Goal: Communication & Community: Answer question/provide support

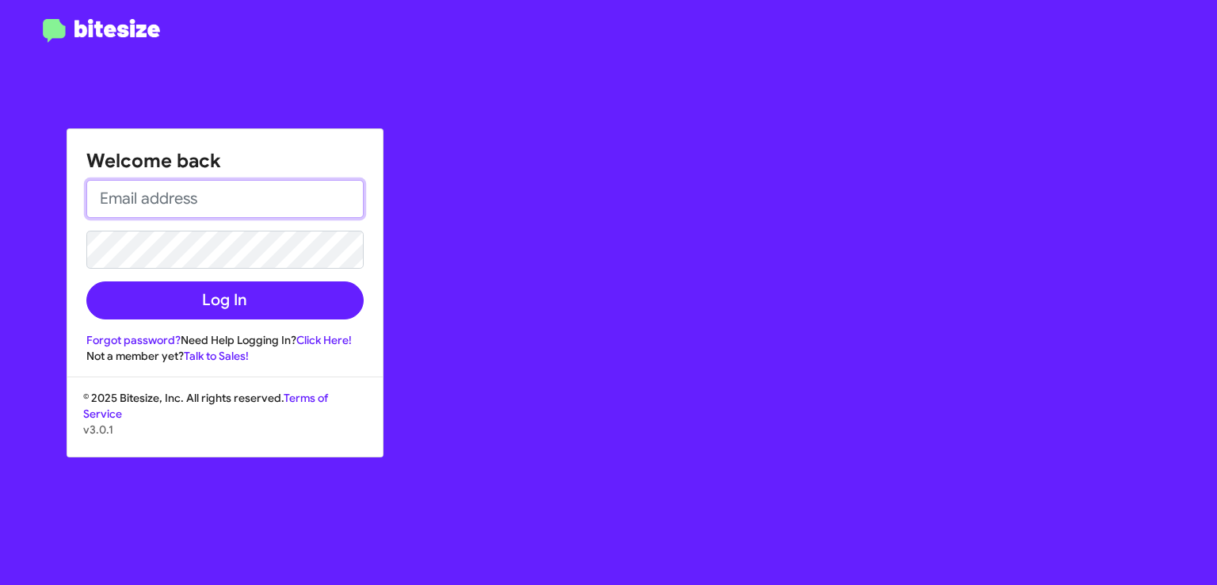
click at [171, 200] on input "email" at bounding box center [224, 199] width 277 height 38
type input "[EMAIL_ADDRESS][DOMAIN_NAME]"
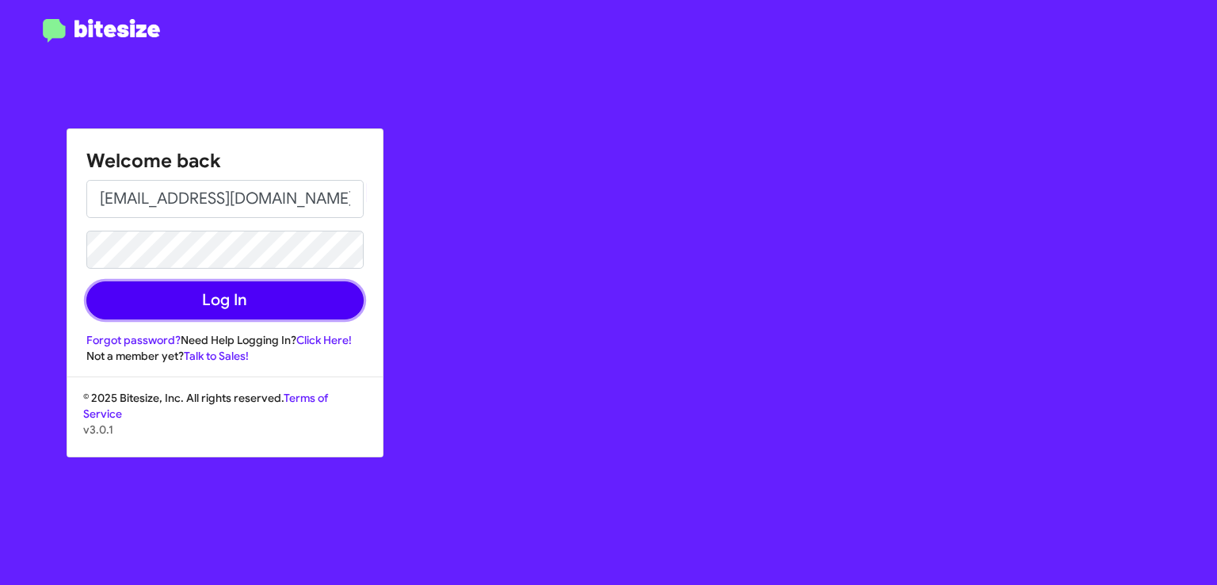
click at [200, 302] on button "Log In" at bounding box center [224, 300] width 277 height 38
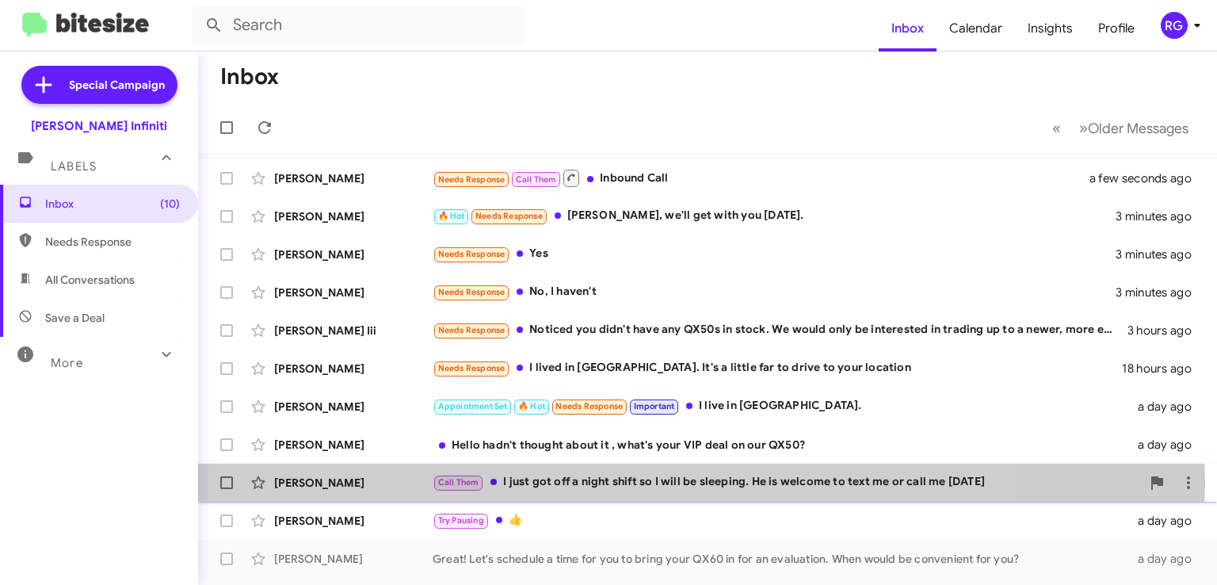
click at [605, 482] on div "Call Them I just got off a night shift so I will be sleeping. He is welcome to …" at bounding box center [786, 482] width 708 height 18
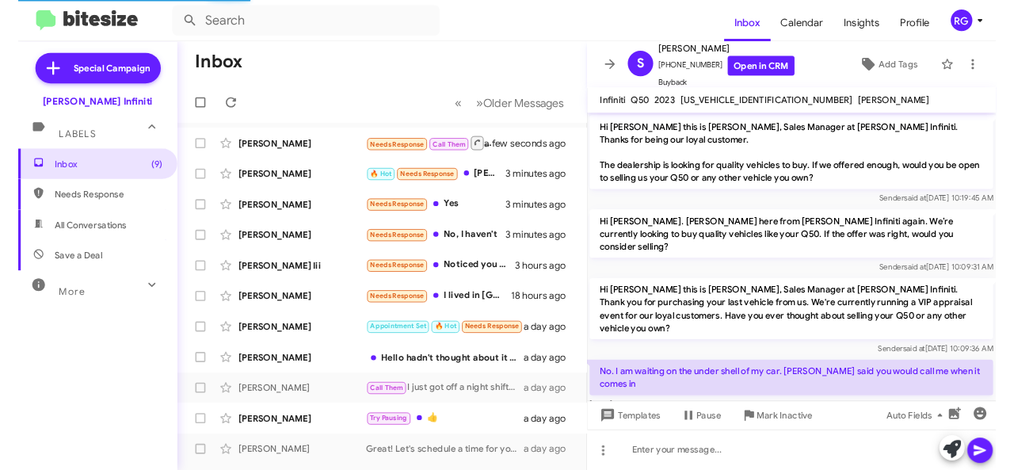
scroll to position [263, 0]
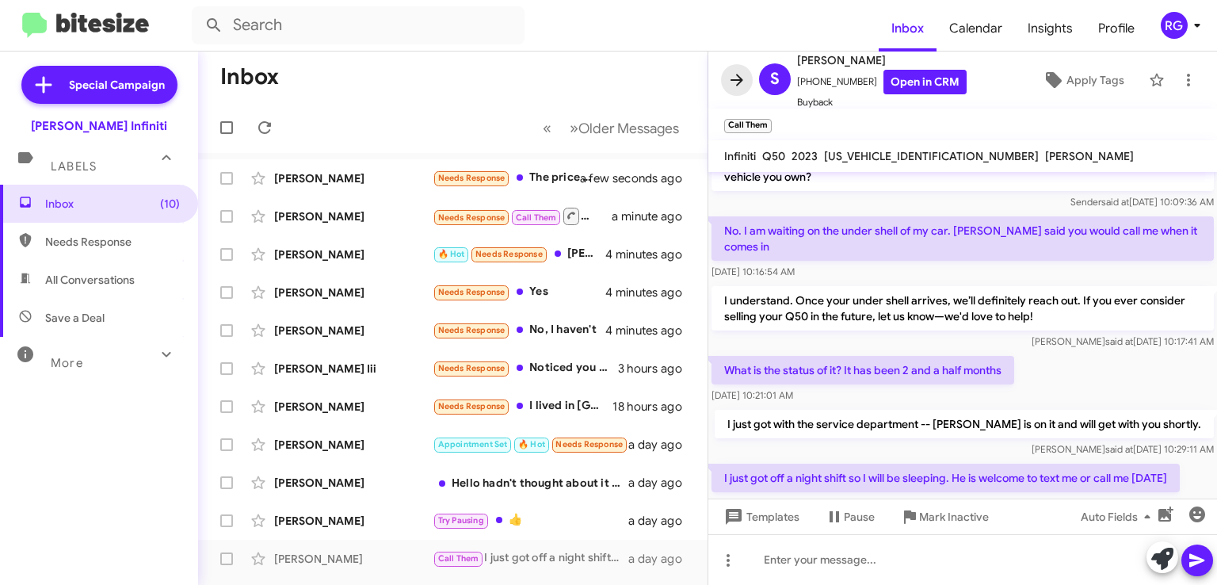
click at [741, 74] on icon at bounding box center [736, 79] width 19 height 19
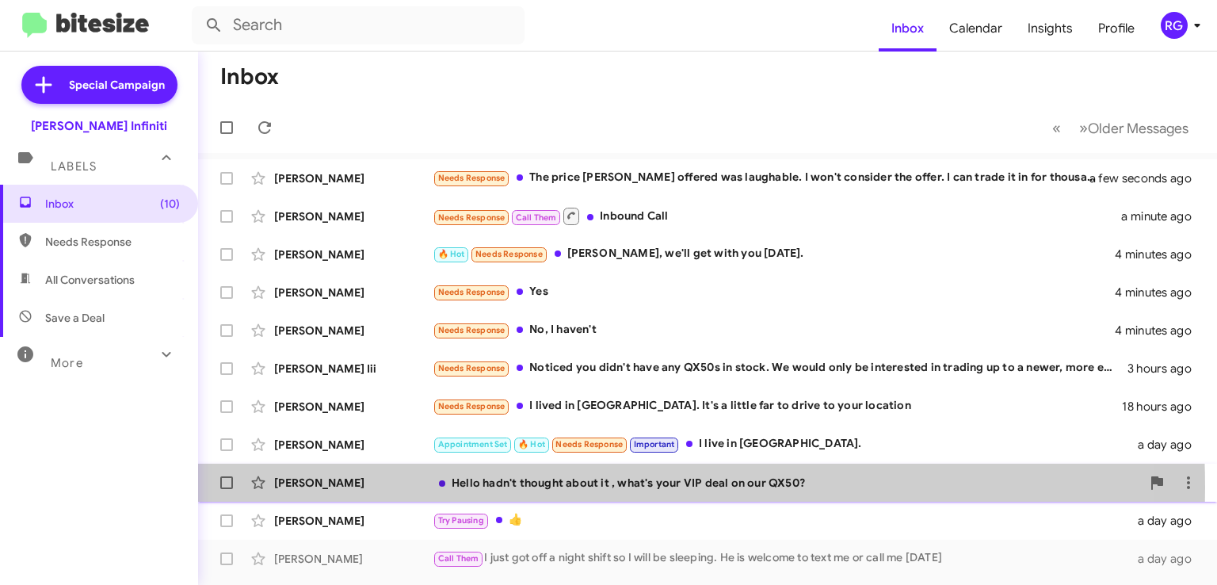
click at [575, 486] on div "Hello hadn't thought about it , what's your VIP deal on our QX50?" at bounding box center [786, 482] width 708 height 16
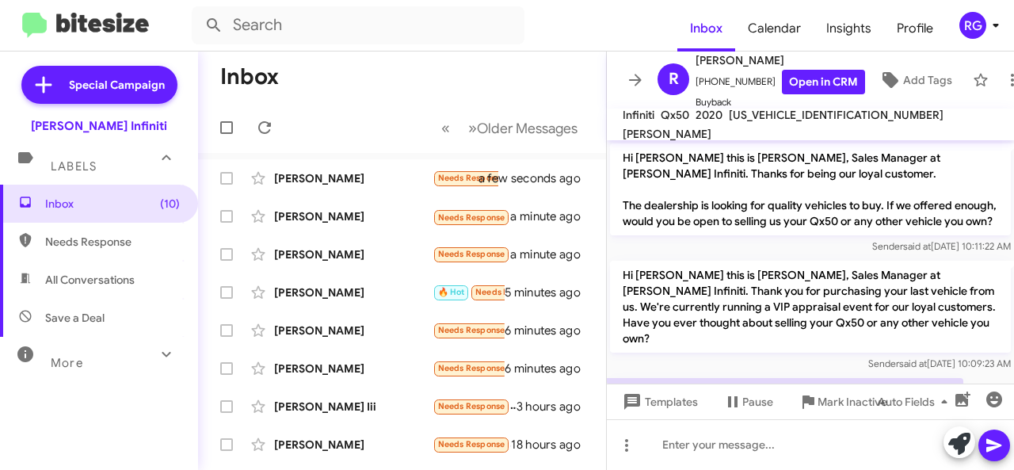
scroll to position [56, 0]
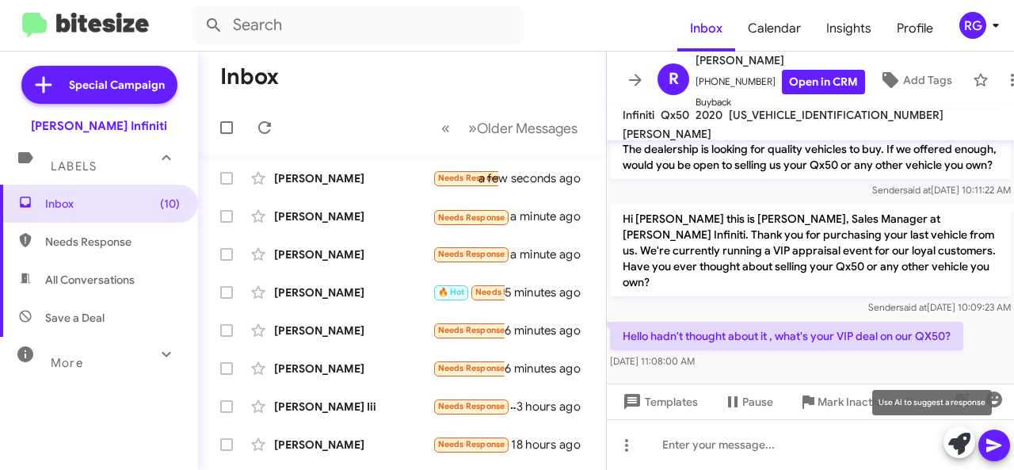
click at [959, 441] on icon at bounding box center [959, 443] width 22 height 22
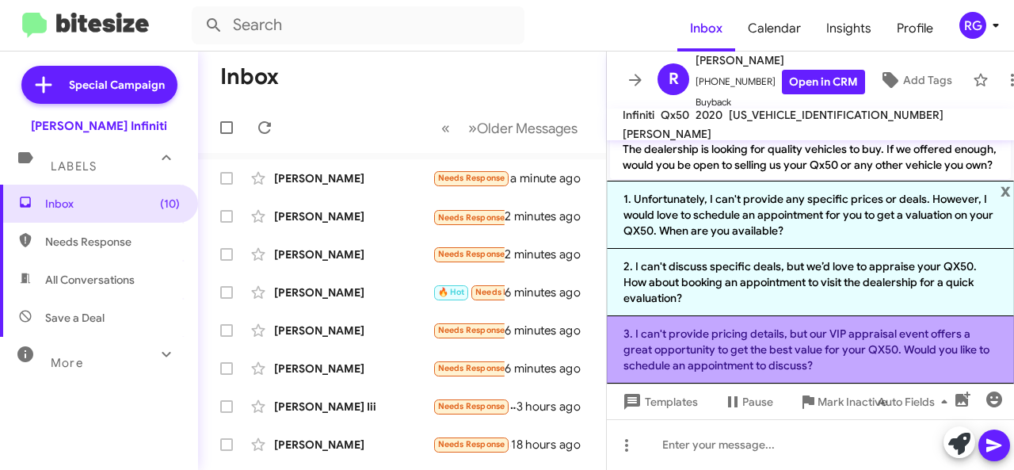
click at [735, 360] on li "3. I can't provide pricing details, but our VIP appraisal event offers a great …" at bounding box center [810, 349] width 407 height 67
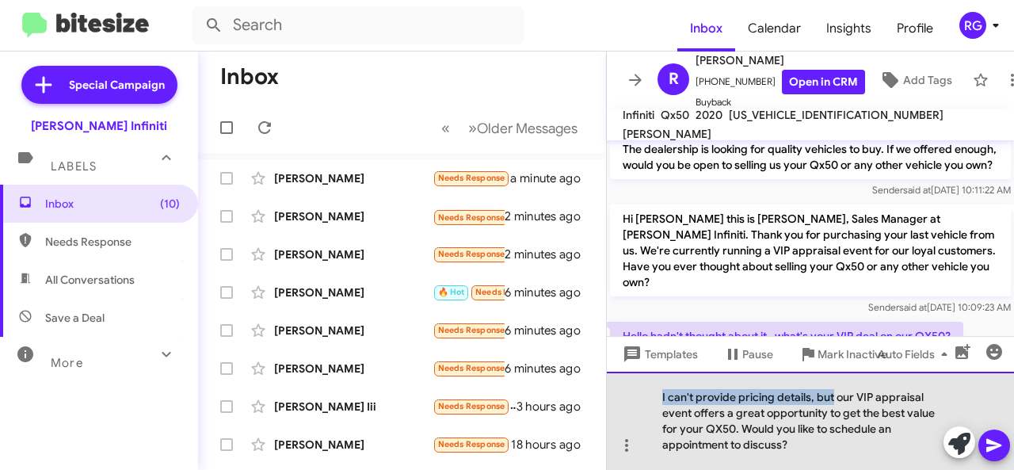
drag, startPoint x: 832, startPoint y: 398, endPoint x: 618, endPoint y: 390, distance: 214.0
click at [618, 390] on div "I can't provide pricing details, but our VIP appraisal event offers a great opp…" at bounding box center [810, 420] width 407 height 98
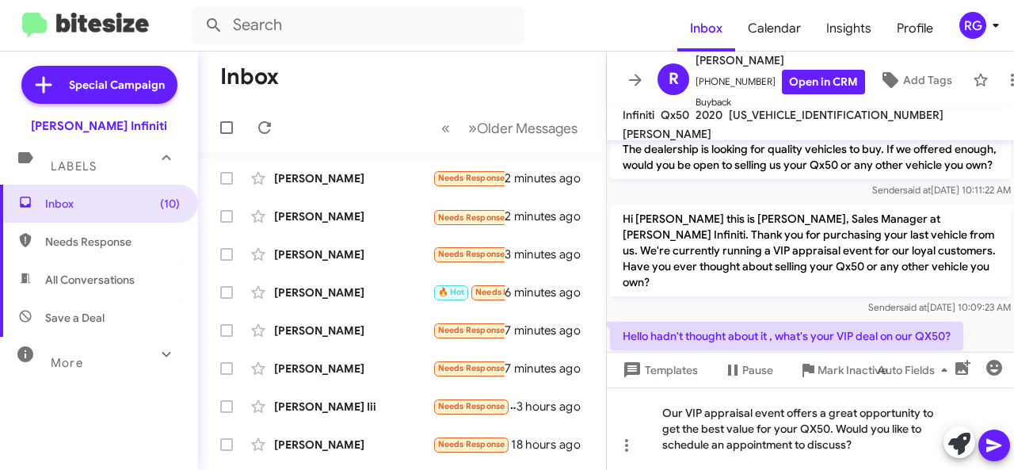
click at [988, 441] on icon at bounding box center [993, 445] width 15 height 13
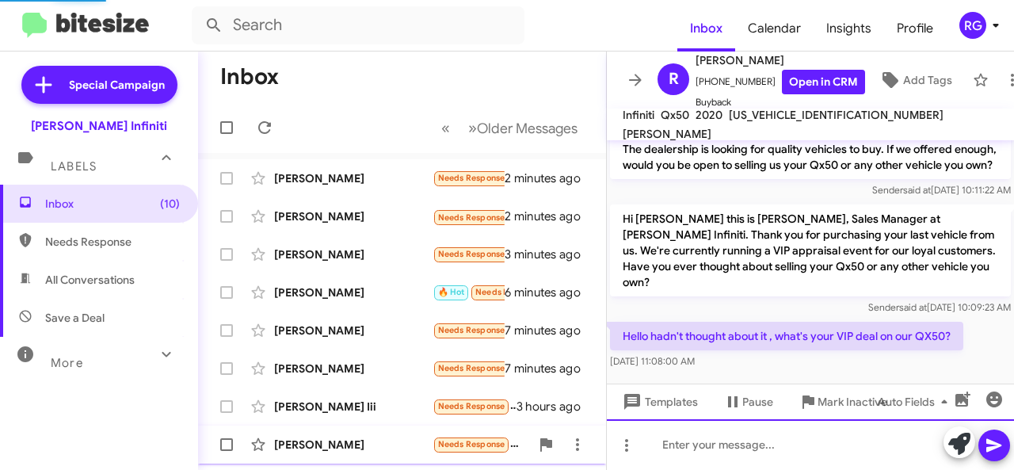
scroll to position [130, 0]
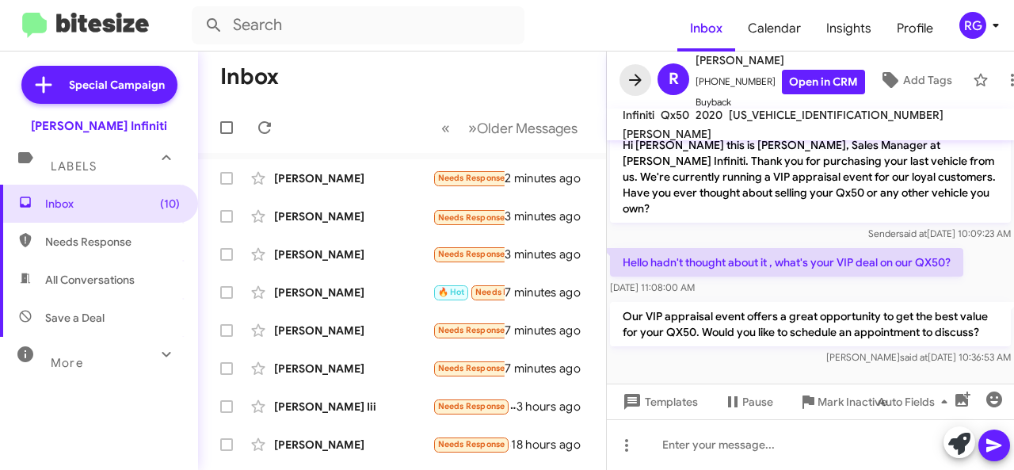
click at [632, 78] on icon at bounding box center [635, 79] width 19 height 19
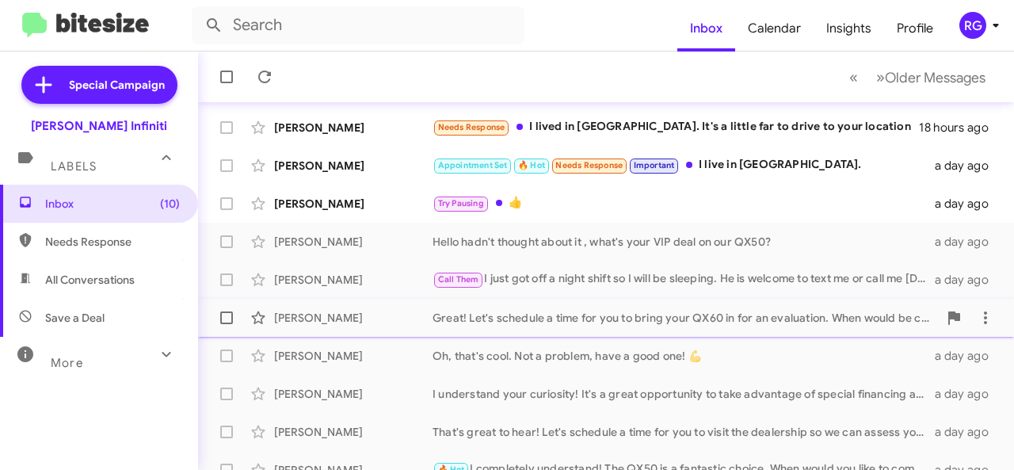
scroll to position [79, 0]
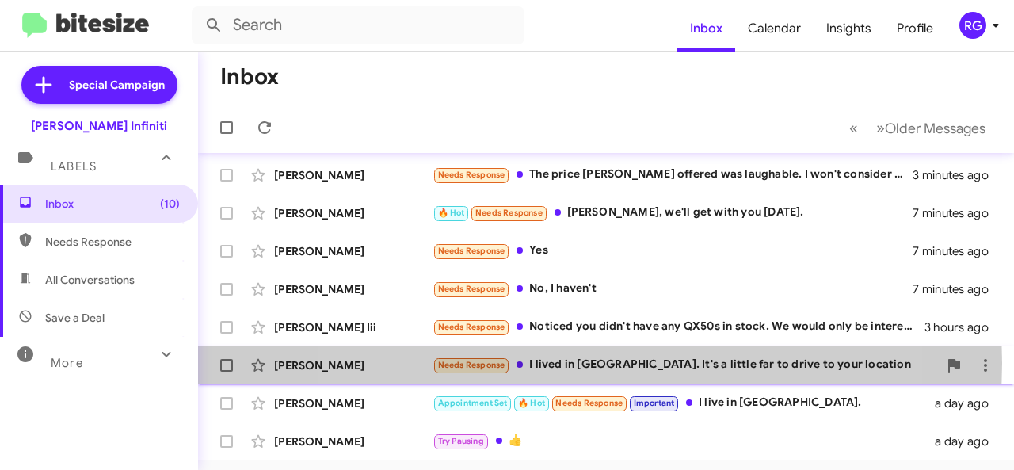
click at [559, 363] on div "Needs Response I lived in [GEOGRAPHIC_DATA]. It's a little far to drive to your…" at bounding box center [684, 365] width 505 height 18
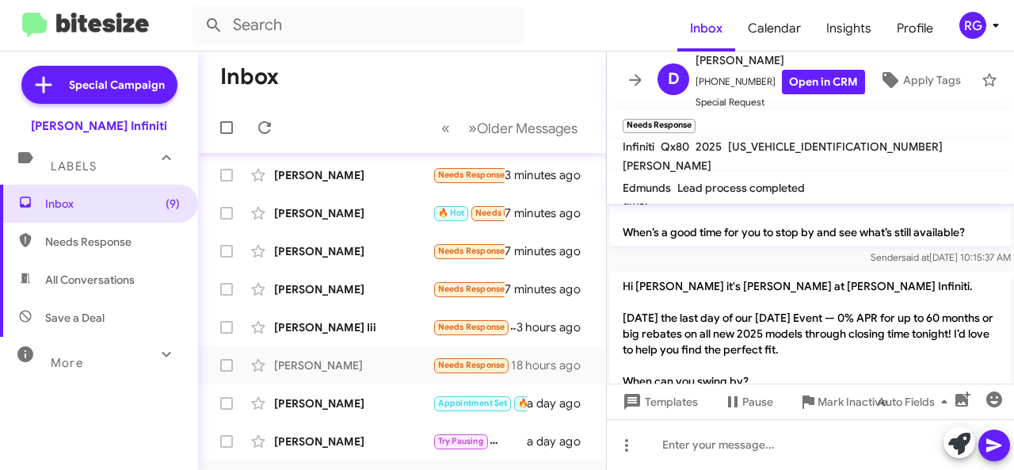
scroll to position [420, 0]
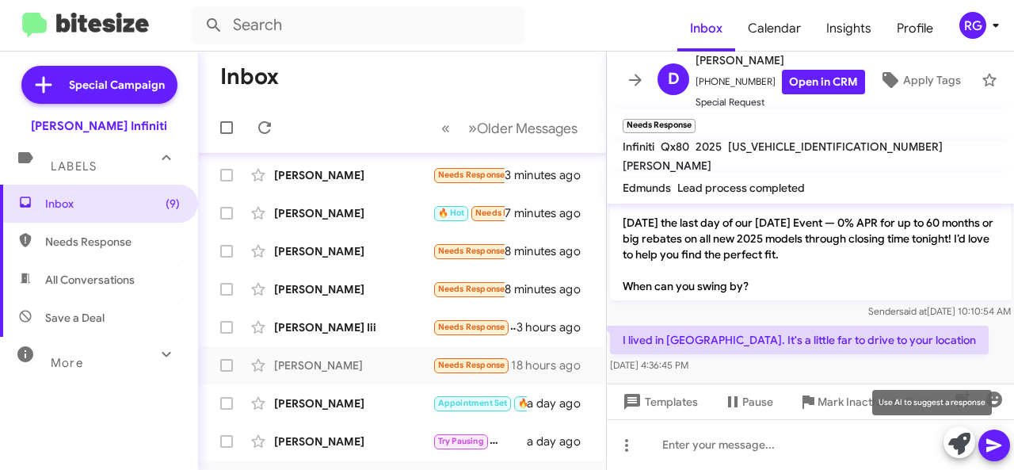
click at [960, 439] on icon at bounding box center [959, 443] width 22 height 22
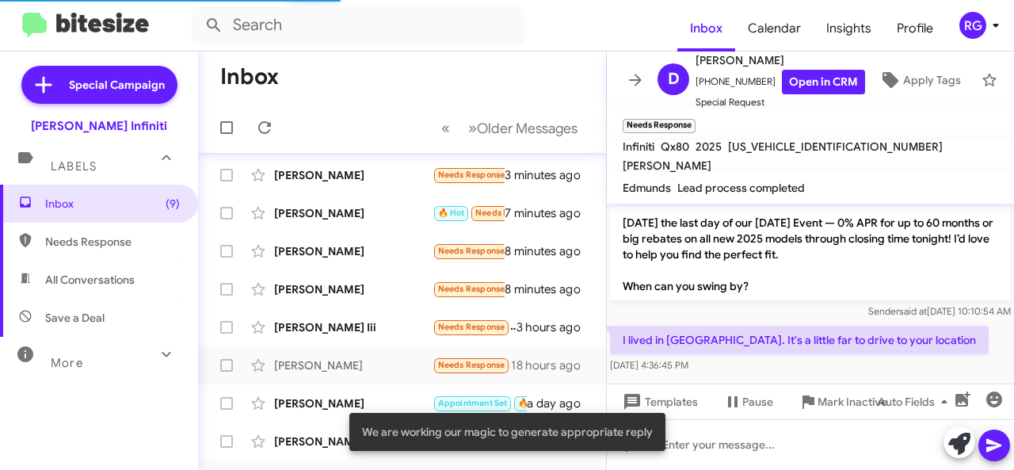
scroll to position [436, 0]
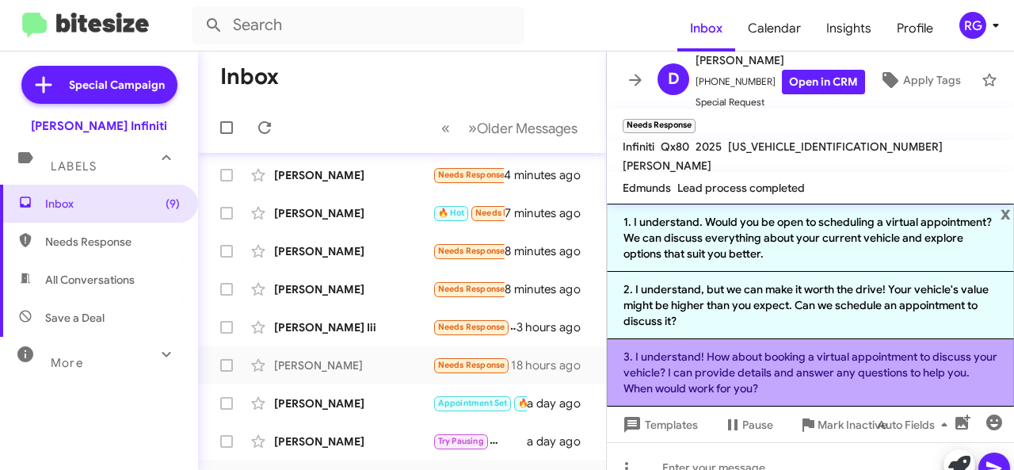
click at [691, 384] on li "3. I understand! How about booking a virtual appointment to discuss your vehicl…" at bounding box center [810, 372] width 407 height 67
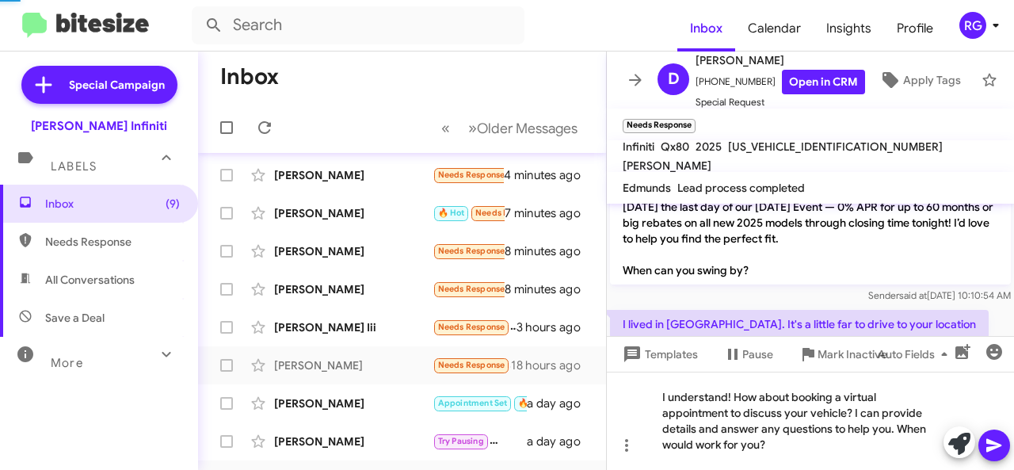
scroll to position [420, 0]
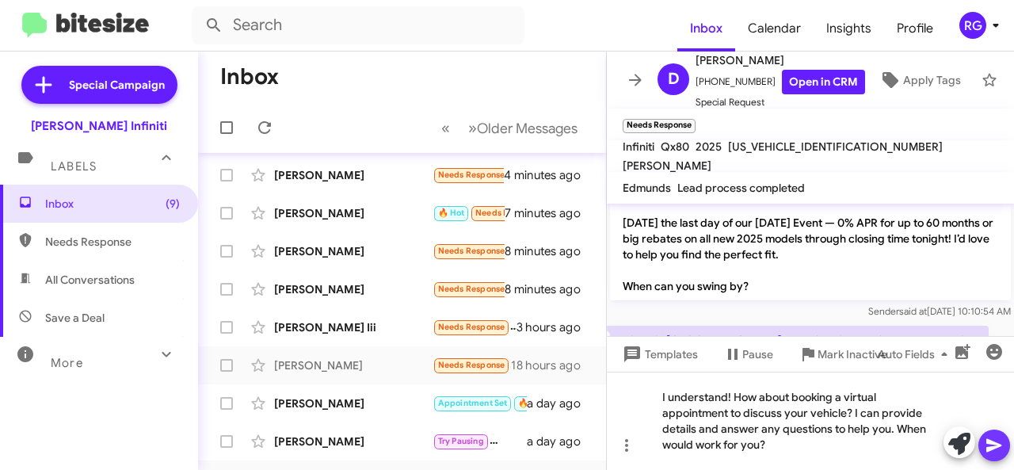
click at [1003, 447] on icon at bounding box center [994, 445] width 19 height 19
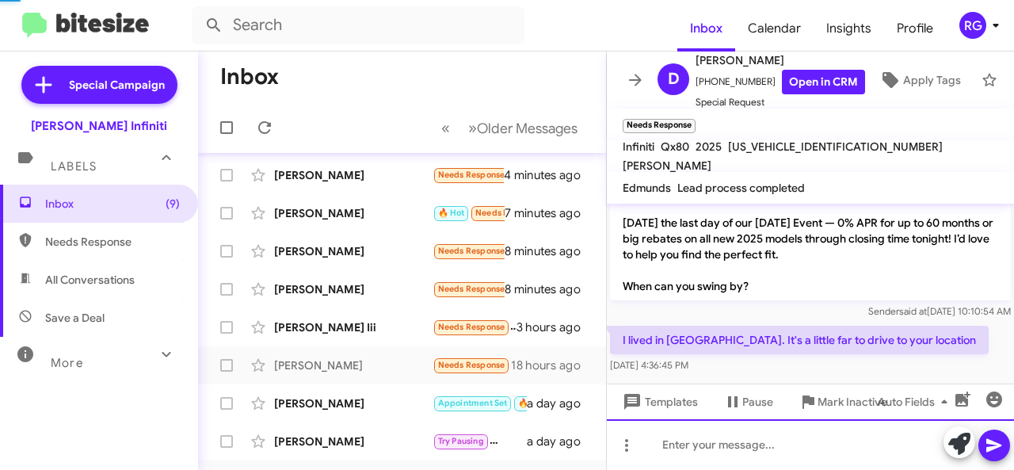
scroll to position [0, 0]
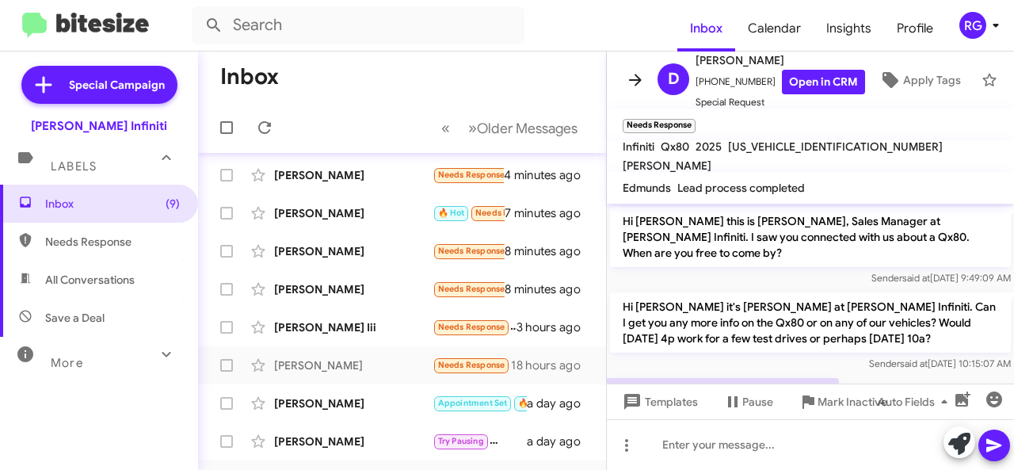
click at [635, 72] on icon at bounding box center [635, 79] width 19 height 19
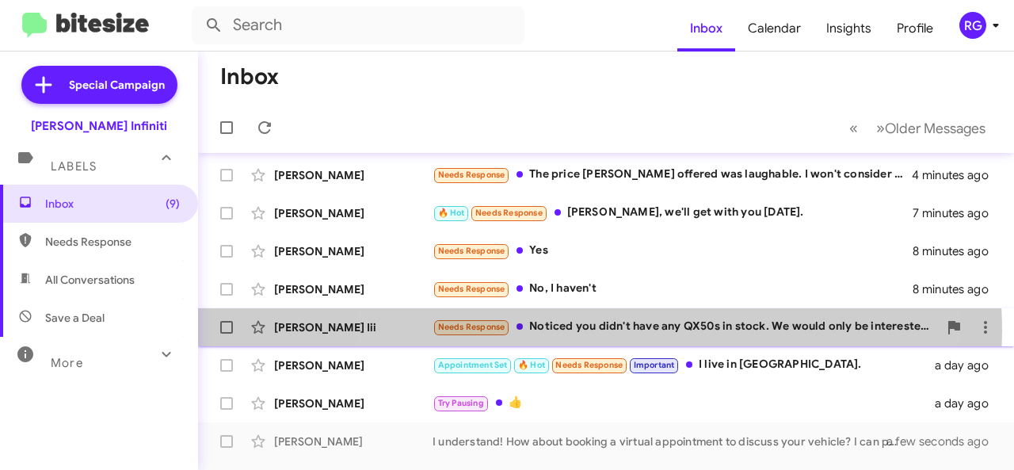
click at [578, 331] on div "Needs Response Noticed you didn't have any QX50s in stock. We would only be int…" at bounding box center [684, 327] width 505 height 18
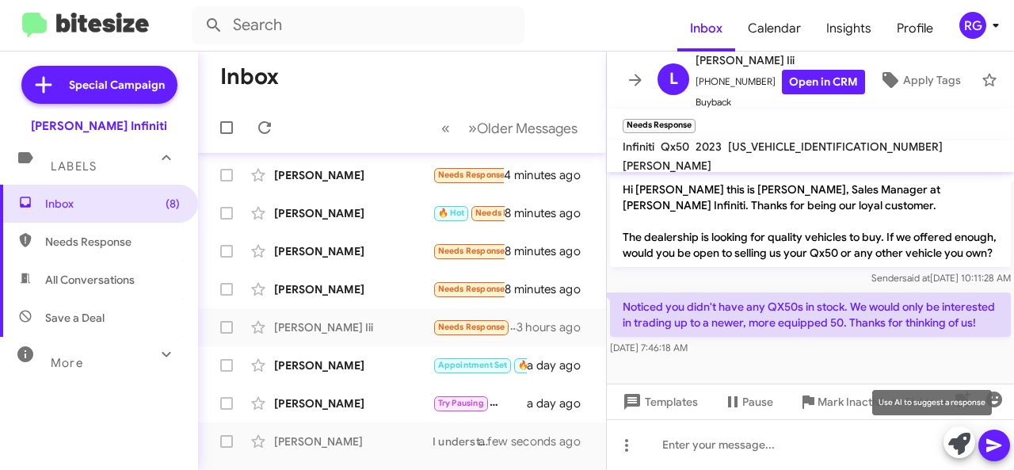
click at [960, 446] on icon at bounding box center [959, 443] width 22 height 22
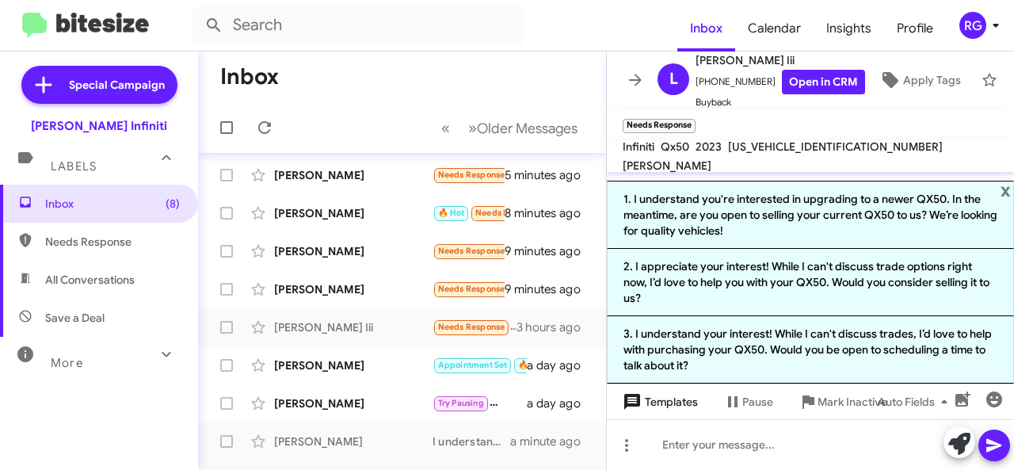
click at [636, 398] on icon at bounding box center [632, 402] width 16 height 16
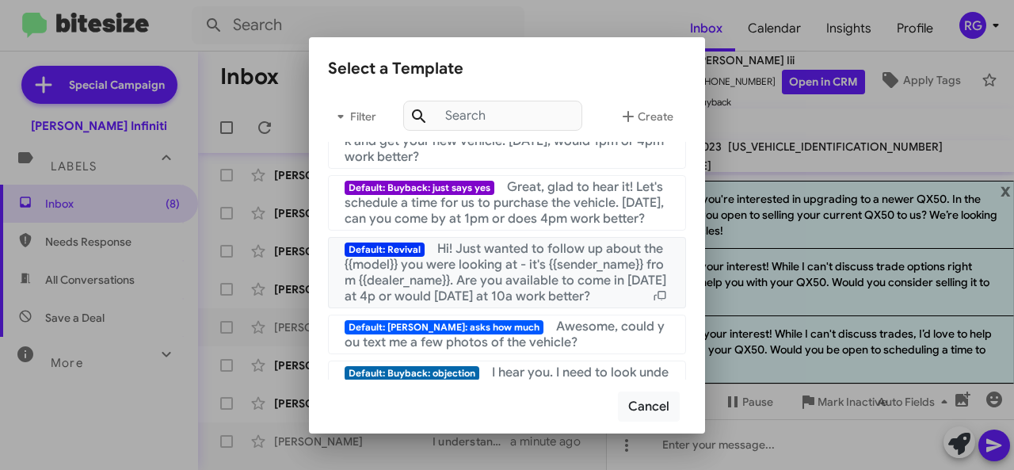
scroll to position [317, 0]
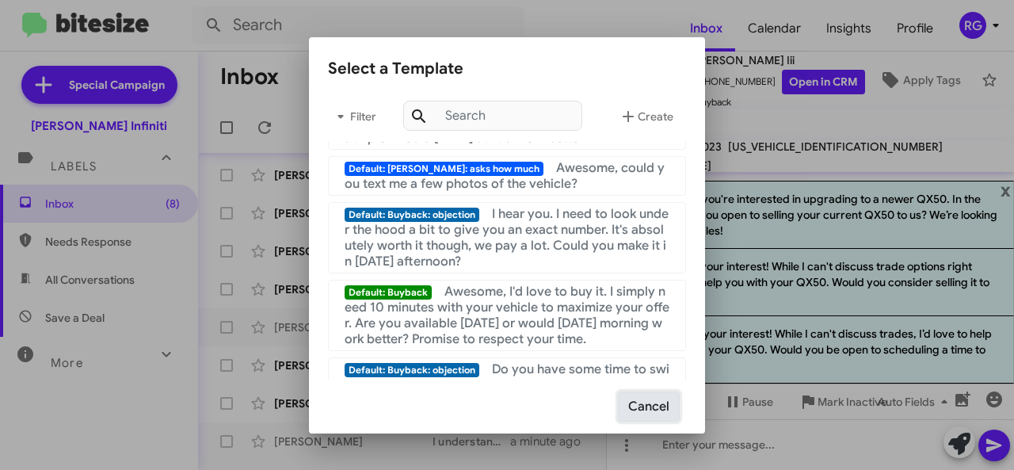
click at [652, 401] on button "Cancel" at bounding box center [649, 406] width 62 height 30
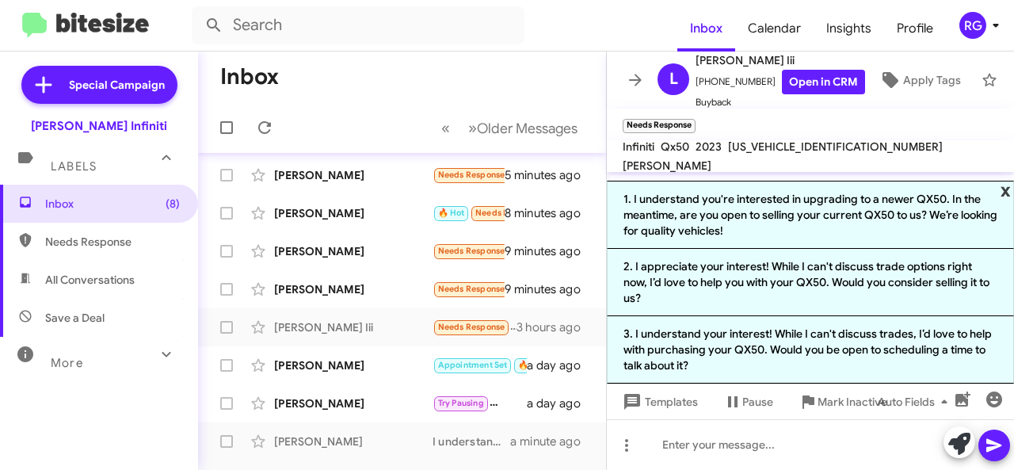
click at [1008, 200] on span "x" at bounding box center [1005, 190] width 10 height 19
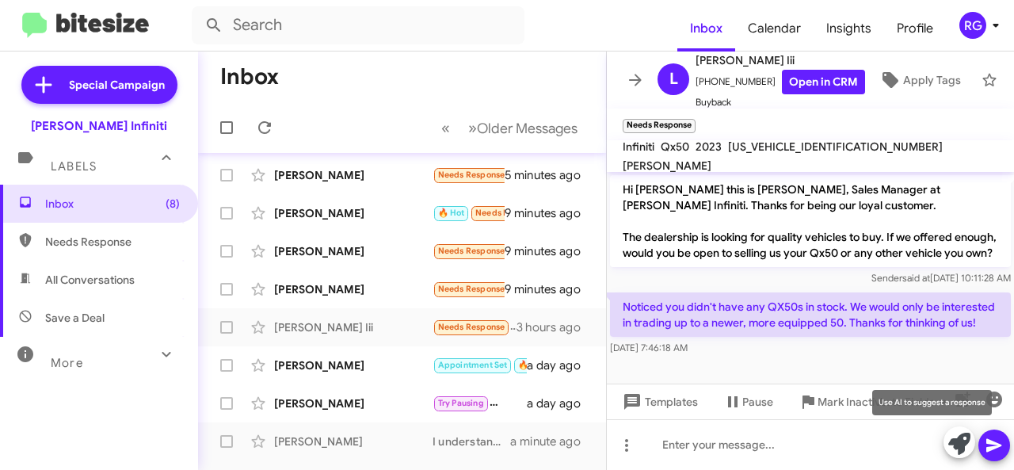
click at [966, 443] on icon at bounding box center [959, 443] width 22 height 22
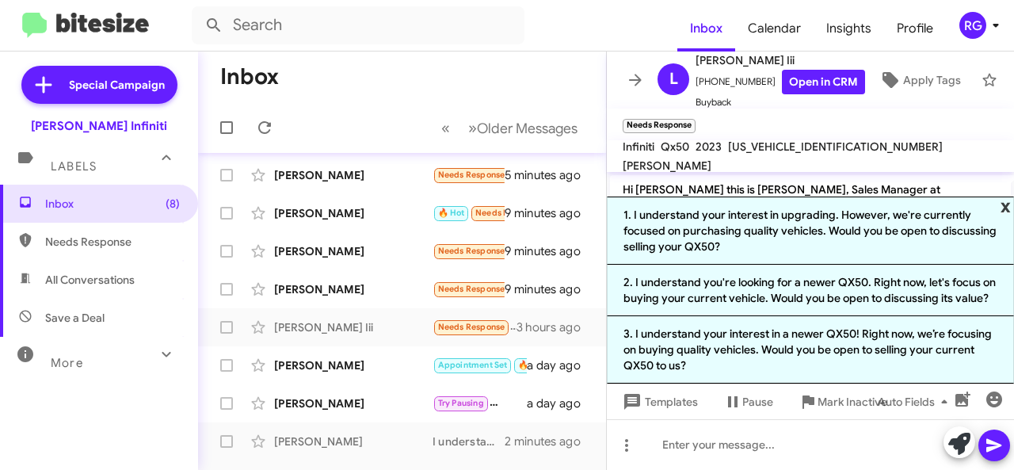
click at [1008, 210] on span "x" at bounding box center [1005, 205] width 10 height 19
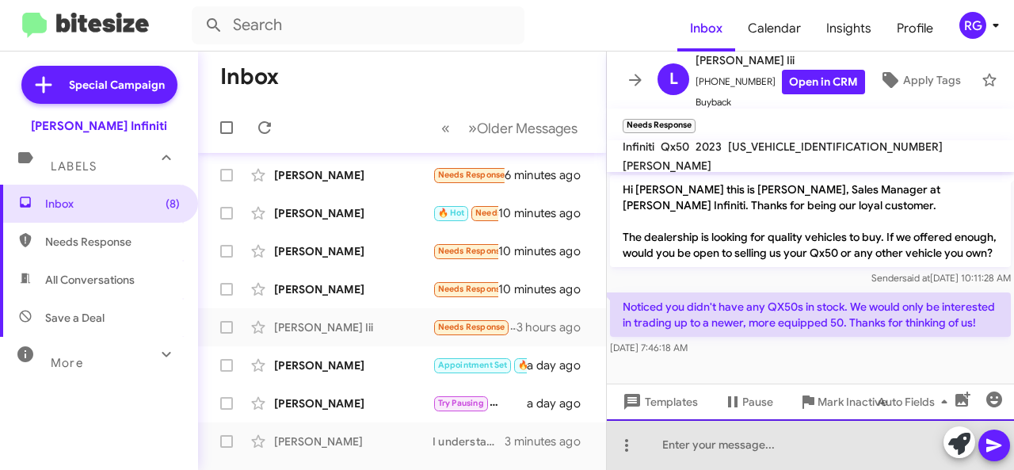
click at [657, 443] on div at bounding box center [810, 444] width 407 height 51
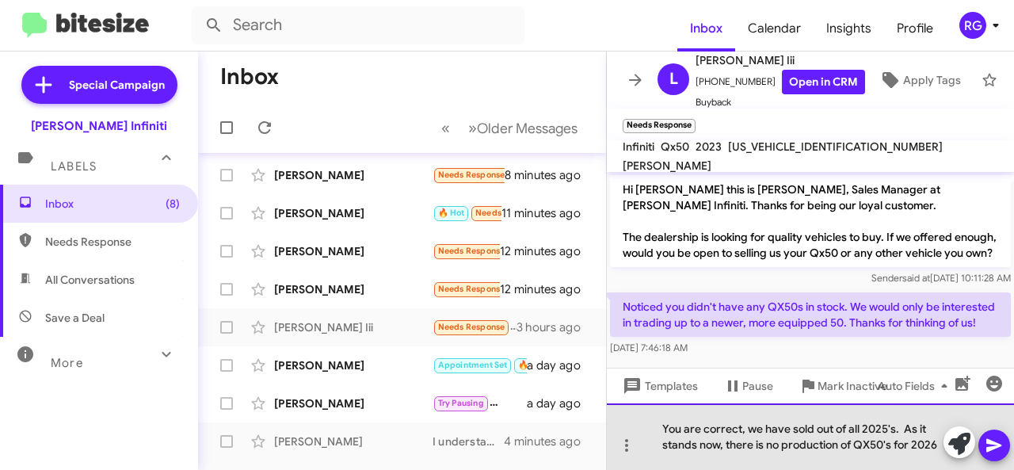
click at [756, 448] on div "You are correct, we have sold out of all 2025's. As it stands now, there is no …" at bounding box center [810, 436] width 407 height 67
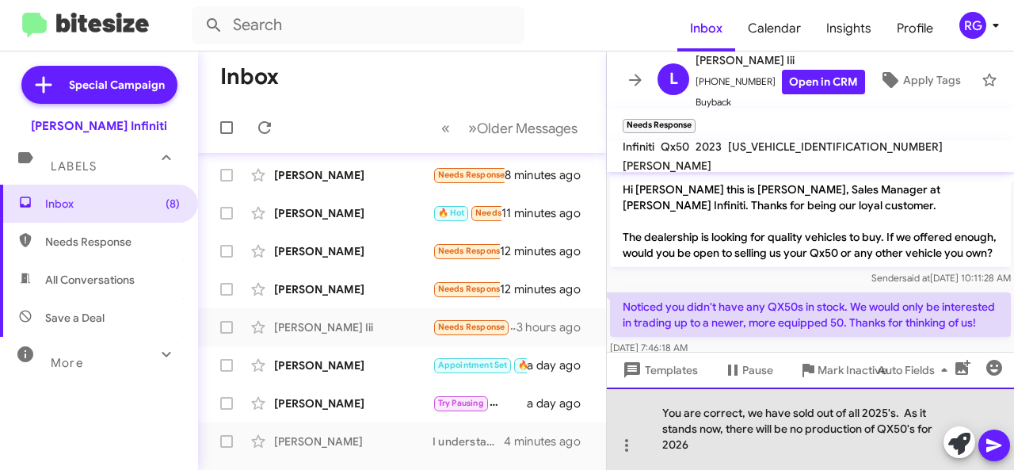
click at [709, 455] on div "You are correct, we have sold out of all 2025's. As it stands now, there will b…" at bounding box center [810, 428] width 407 height 82
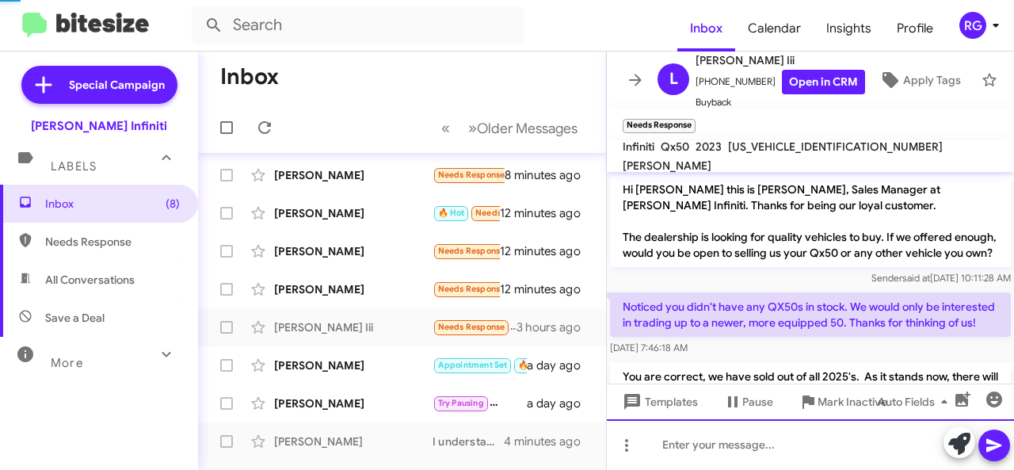
scroll to position [204, 0]
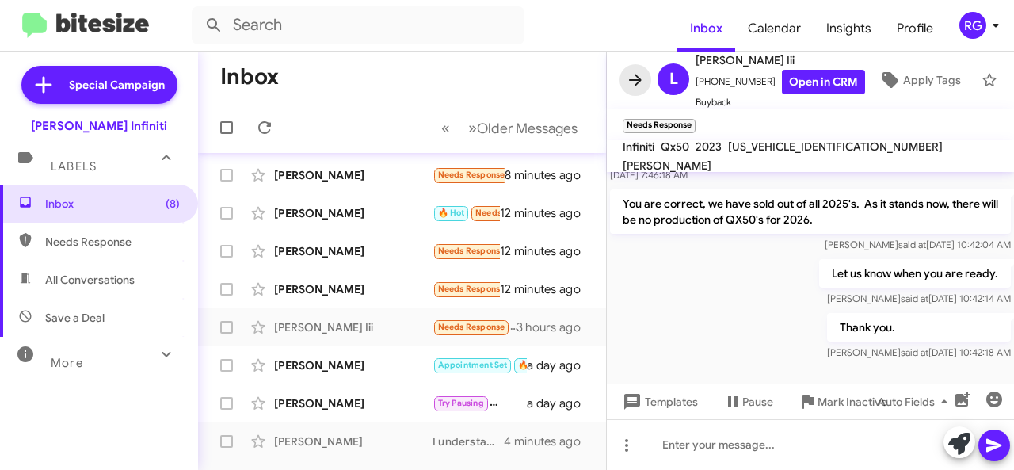
click at [638, 70] on icon at bounding box center [635, 79] width 19 height 19
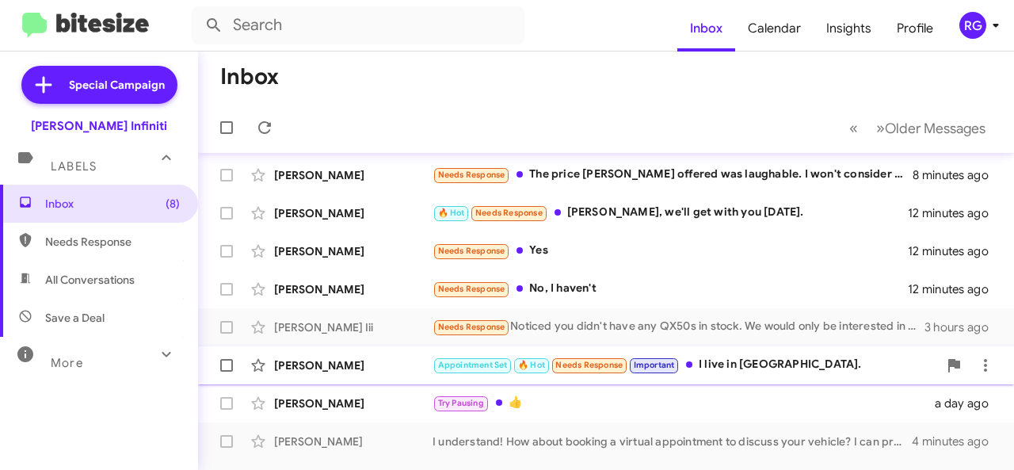
click at [713, 368] on div "Appointment Set 🔥 Hot Needs Response Important I live in [GEOGRAPHIC_DATA]." at bounding box center [684, 365] width 505 height 18
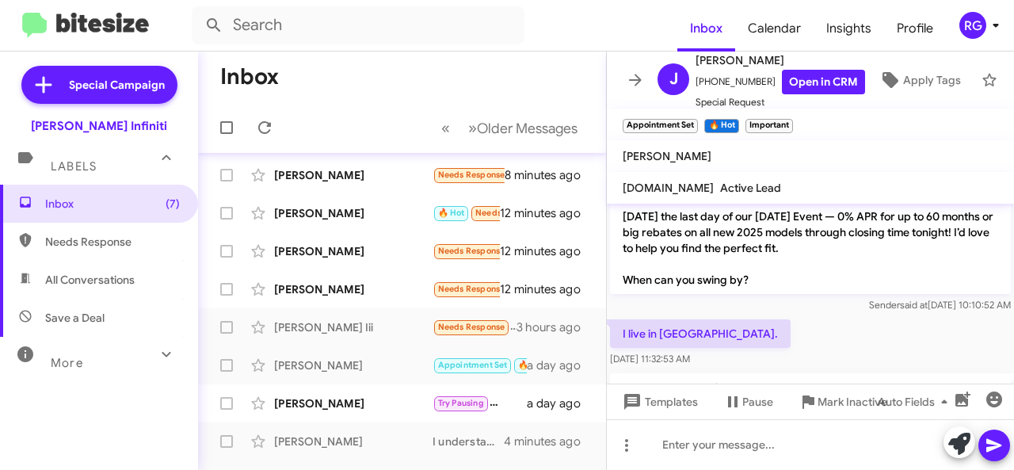
scroll to position [801, 0]
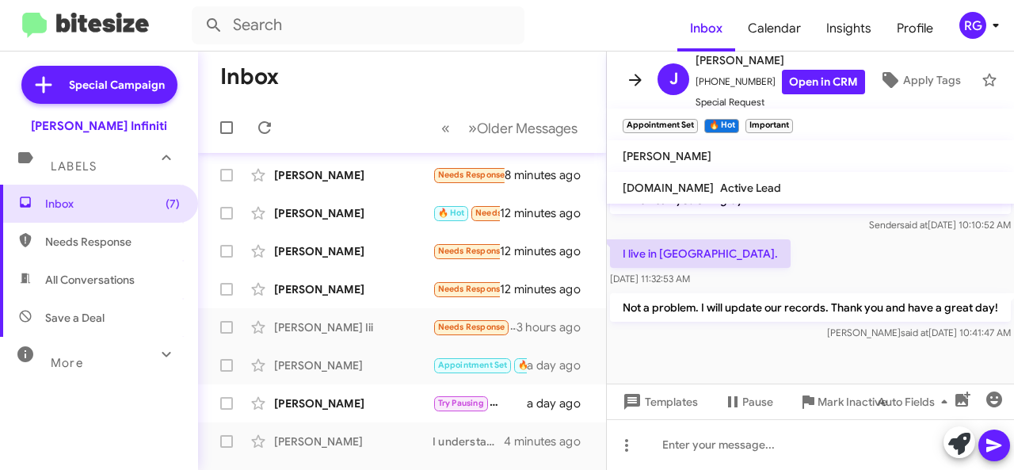
click at [644, 70] on icon at bounding box center [635, 79] width 19 height 19
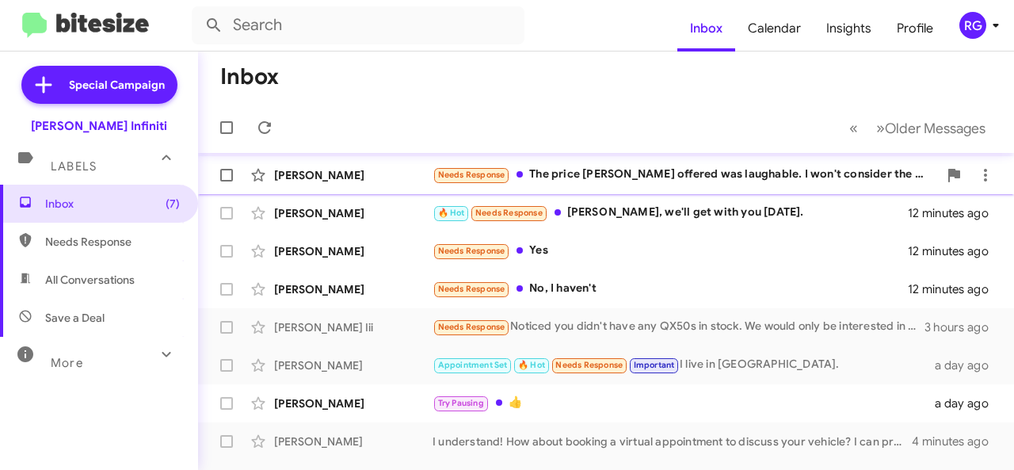
click at [604, 167] on div "Needs Response The price [PERSON_NAME] offered was laughable. I won't consider …" at bounding box center [684, 175] width 505 height 18
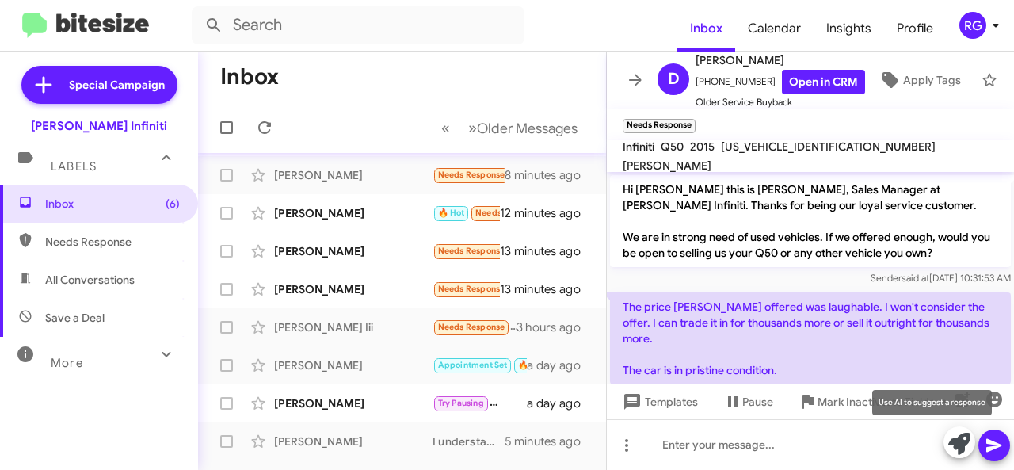
click at [952, 441] on icon at bounding box center [959, 443] width 22 height 22
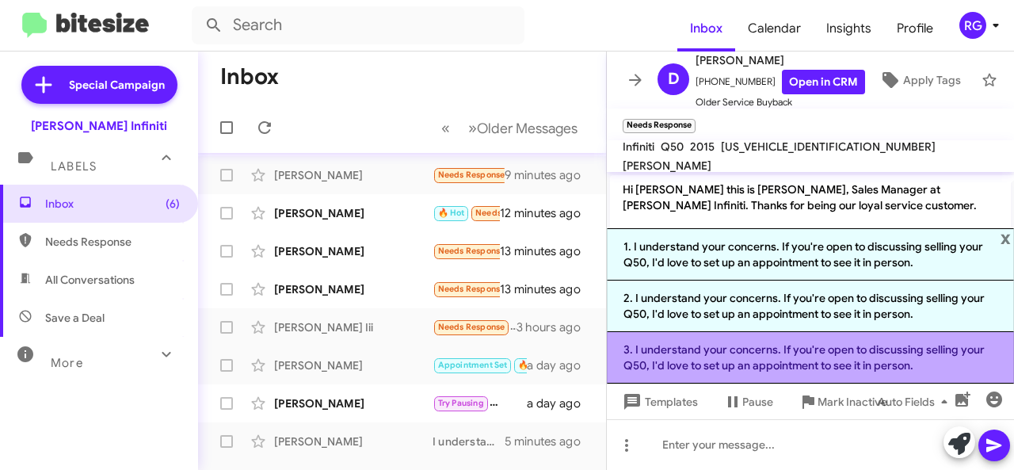
click at [743, 344] on li "3. I understand your concerns. If you're open to discussing selling your Q50, I…" at bounding box center [810, 357] width 407 height 51
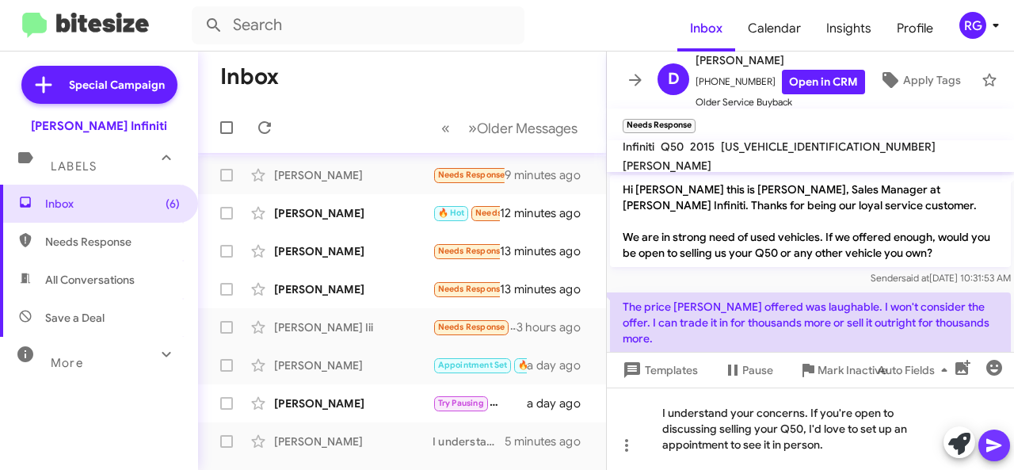
click at [986, 454] on icon at bounding box center [994, 445] width 19 height 19
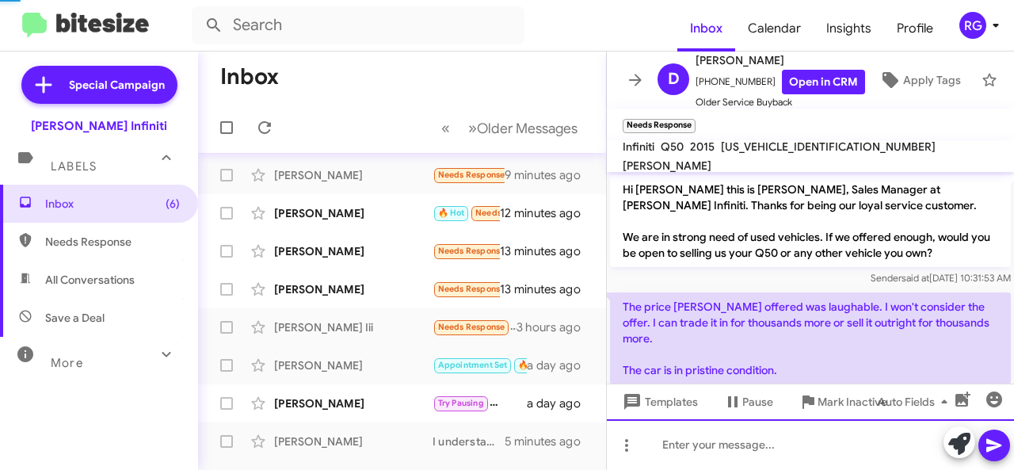
scroll to position [104, 0]
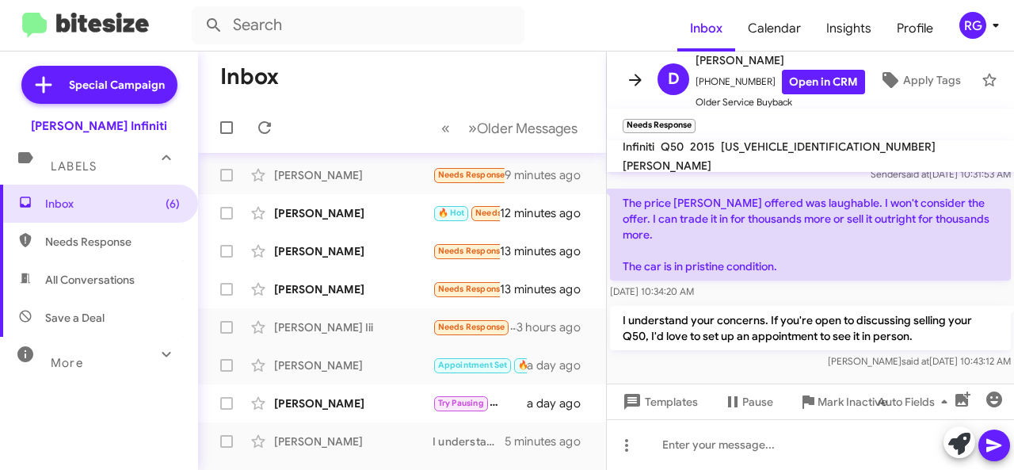
click at [640, 71] on icon at bounding box center [635, 79] width 19 height 19
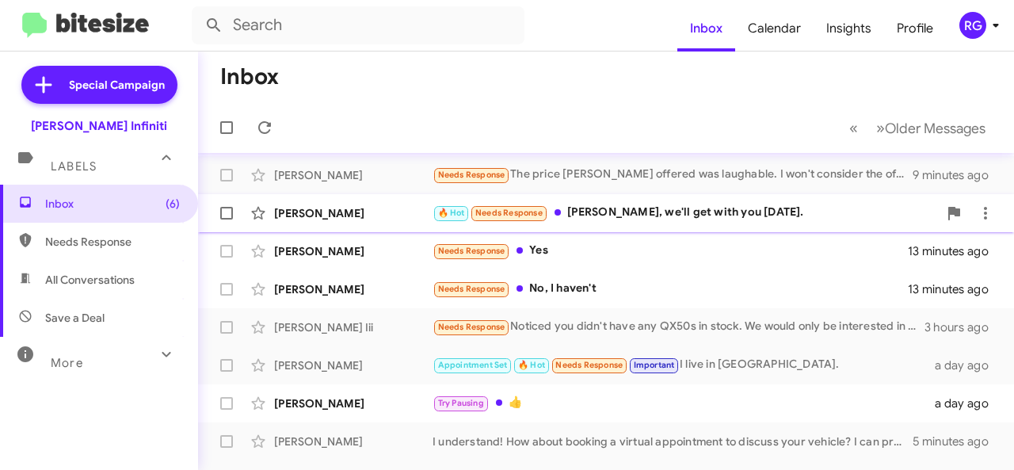
click at [611, 215] on div "🔥 Hot Needs Response [PERSON_NAME], we'll get with you [DATE]." at bounding box center [684, 213] width 505 height 18
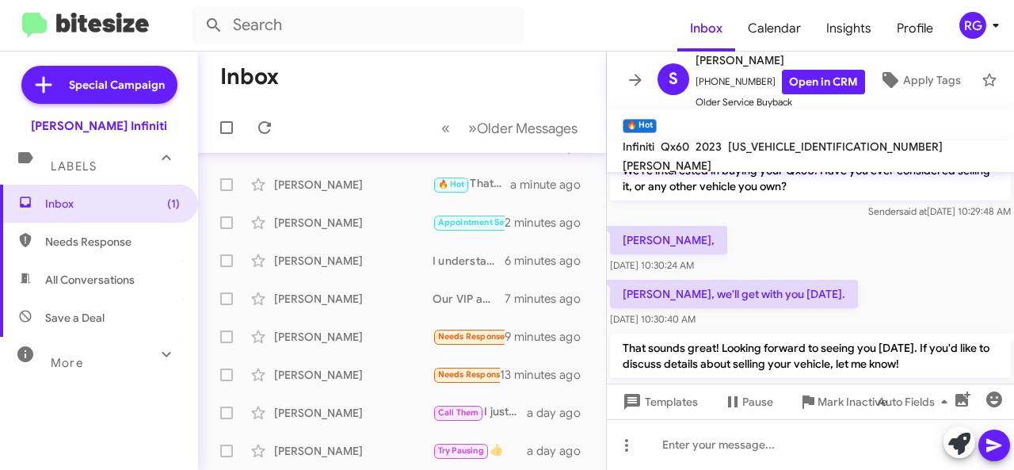
scroll to position [67, 0]
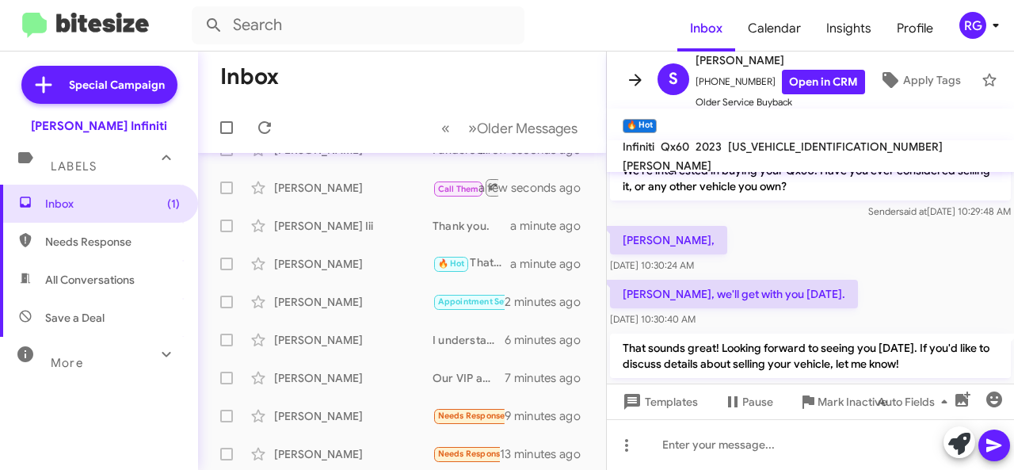
click at [630, 75] on icon at bounding box center [635, 79] width 19 height 19
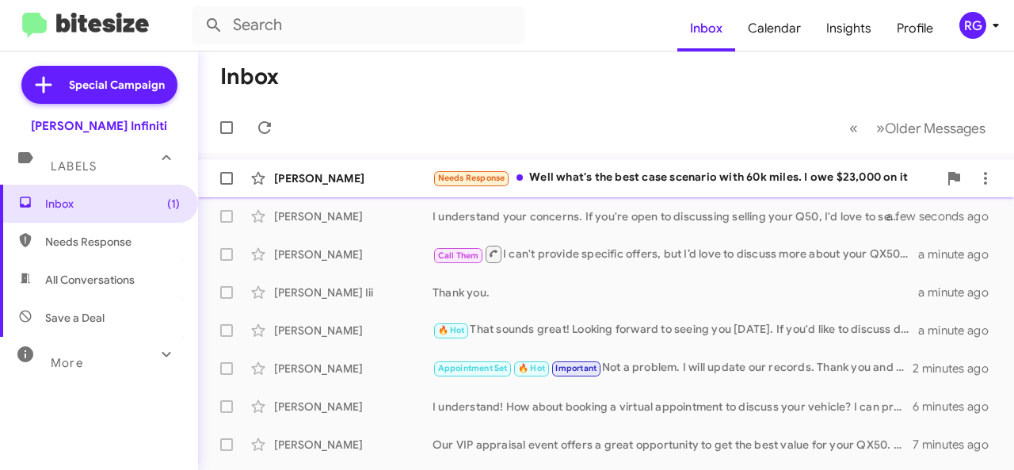
click at [568, 176] on div "Needs Response Well what's the best case scenario with 60k miles. I owe $23,000…" at bounding box center [684, 178] width 505 height 18
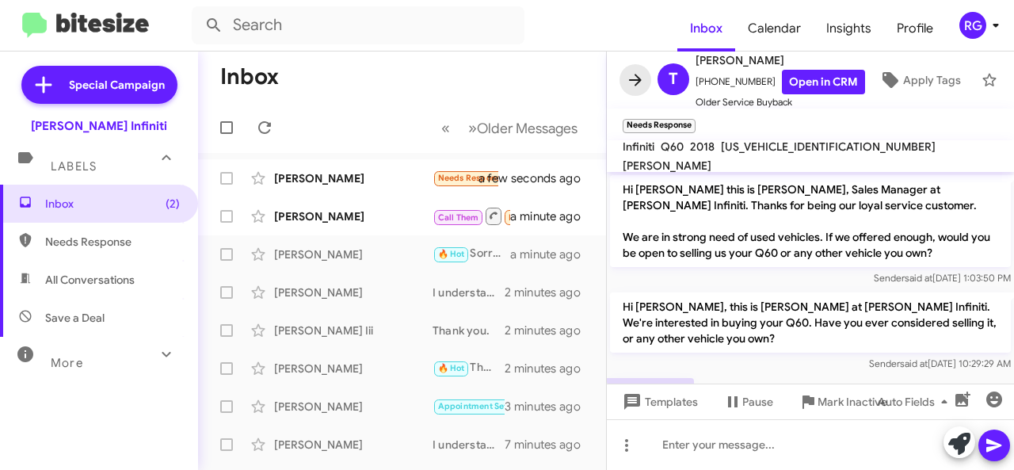
click at [632, 64] on button at bounding box center [635, 80] width 32 height 32
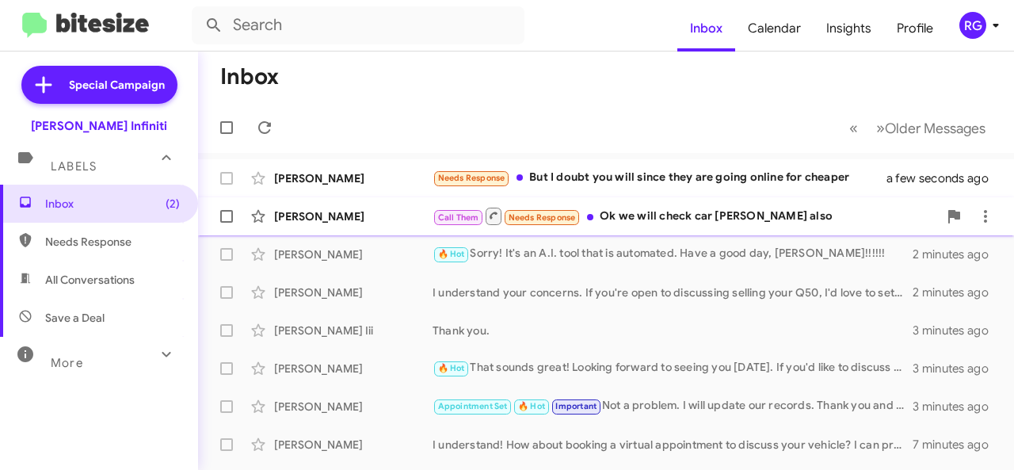
click at [659, 218] on div "Call Them Needs Response Ok we will check car max also" at bounding box center [684, 216] width 505 height 20
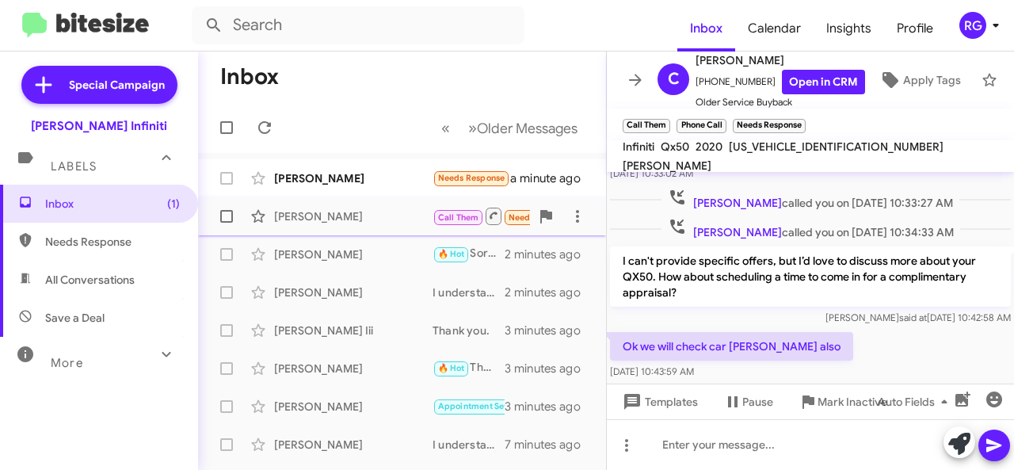
scroll to position [181, 0]
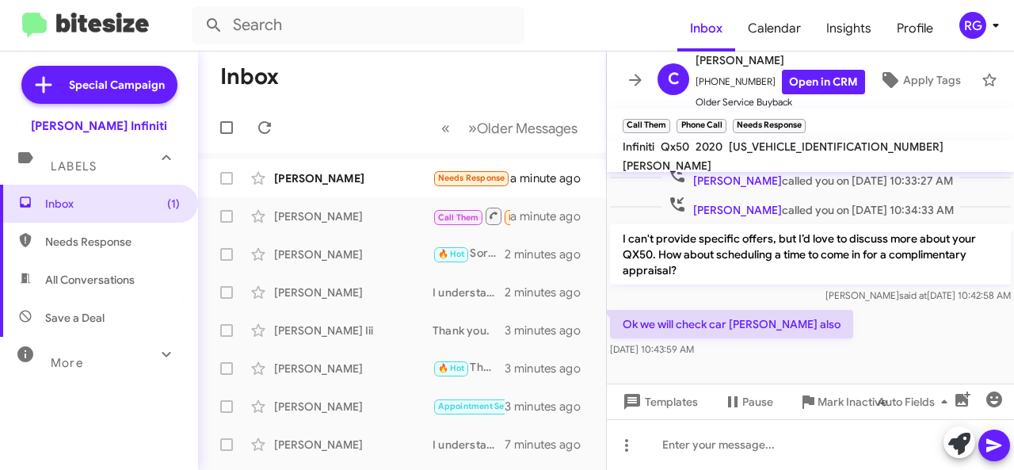
click at [635, 64] on button at bounding box center [635, 80] width 32 height 32
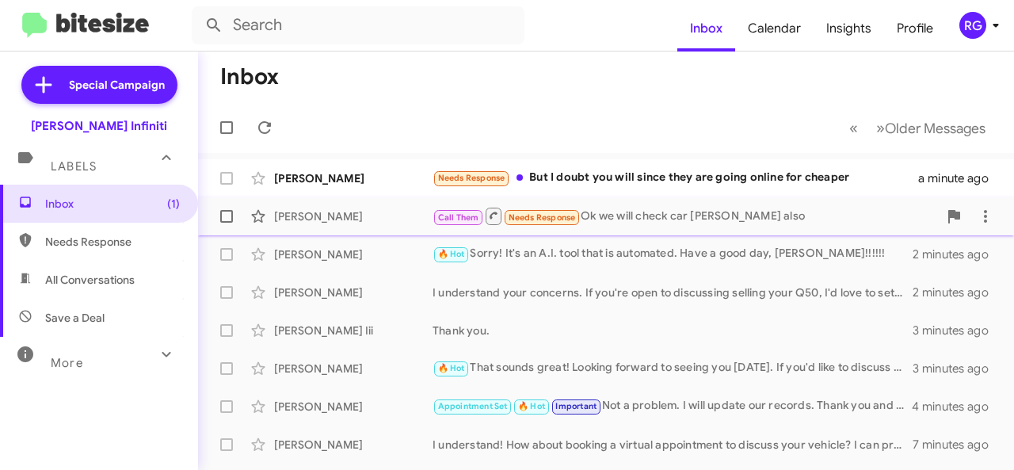
click at [595, 211] on div "Call Them Needs Response Ok we will check car max also" at bounding box center [684, 216] width 505 height 20
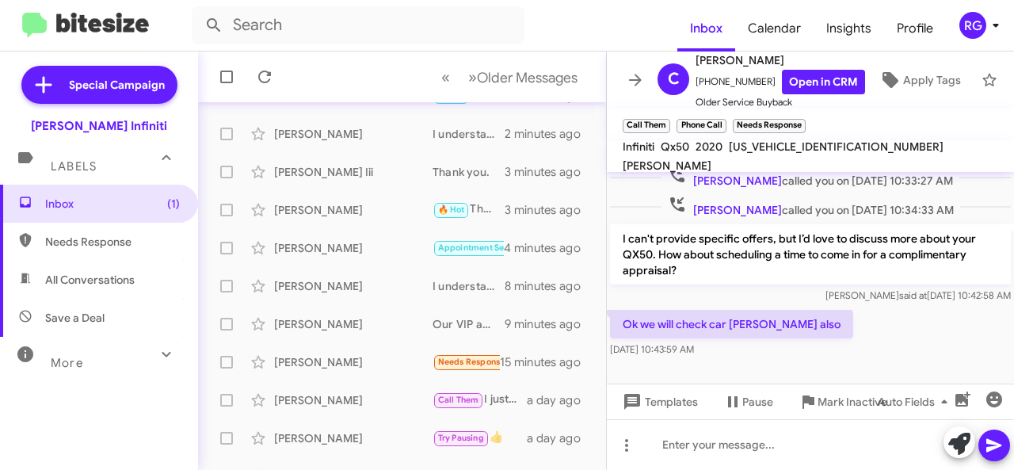
scroll to position [22, 0]
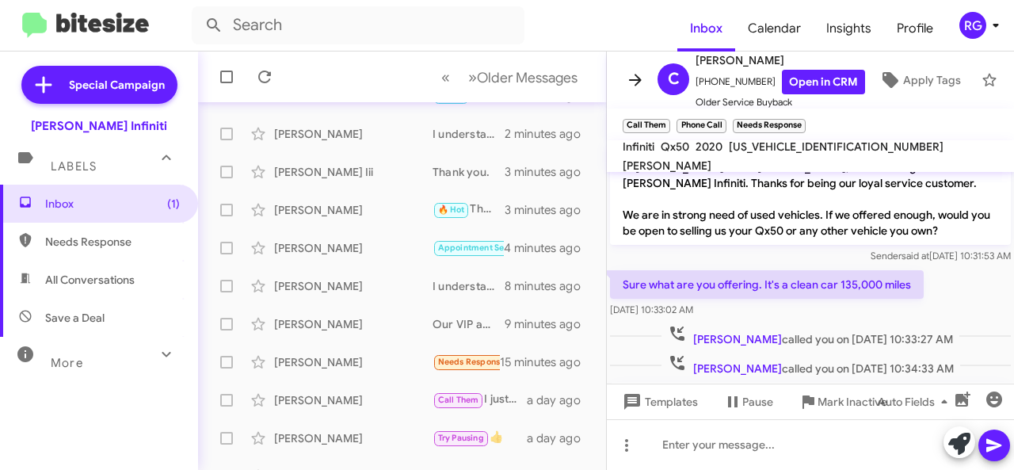
click at [636, 75] on icon at bounding box center [635, 79] width 19 height 19
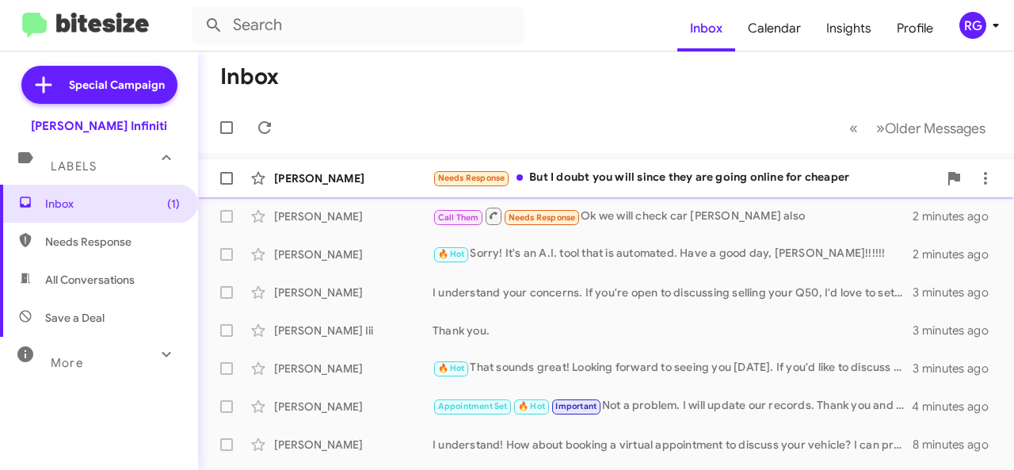
click at [558, 175] on div "Needs Response But I doubt you will since they are going online for cheaper" at bounding box center [684, 178] width 505 height 18
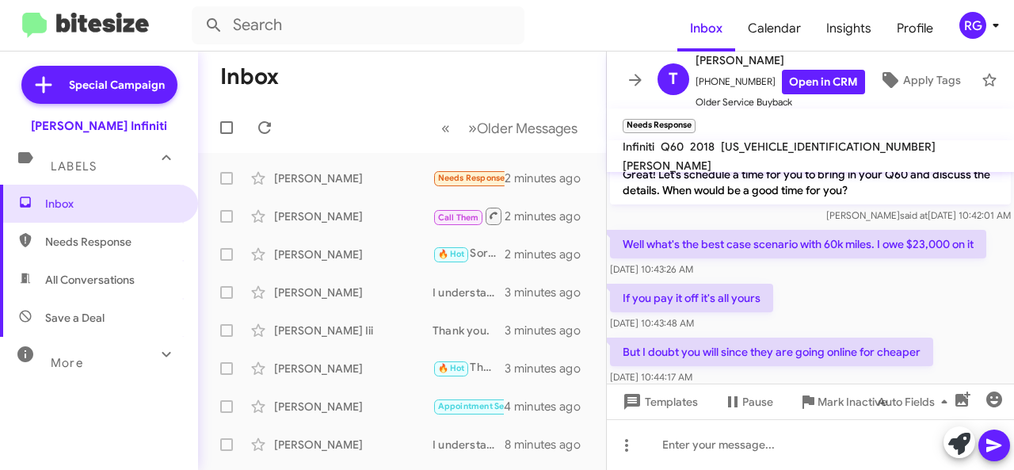
scroll to position [303, 0]
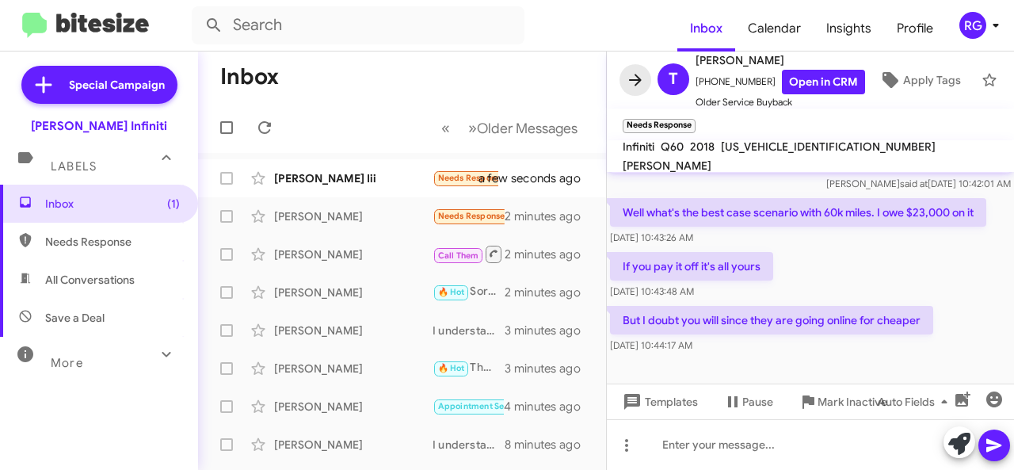
click at [634, 79] on icon at bounding box center [635, 80] width 13 height 12
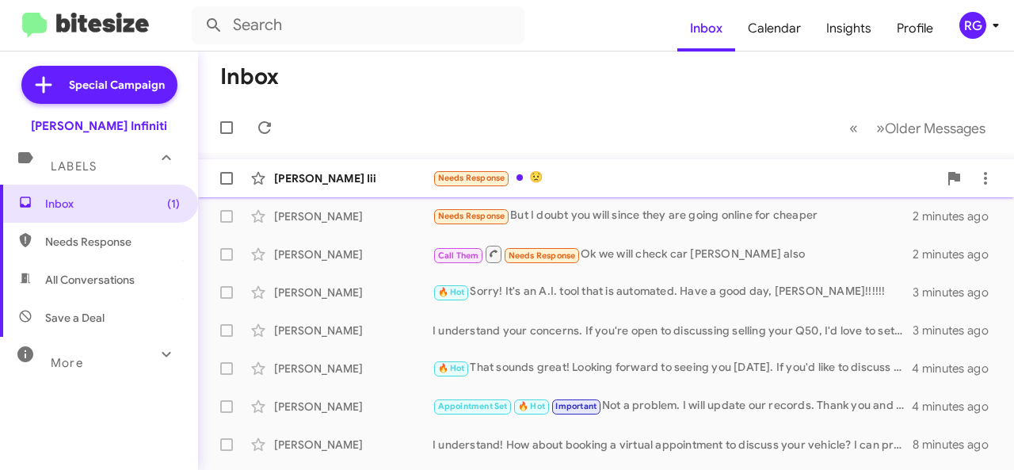
click at [546, 173] on div "Needs Response 😟" at bounding box center [684, 178] width 505 height 18
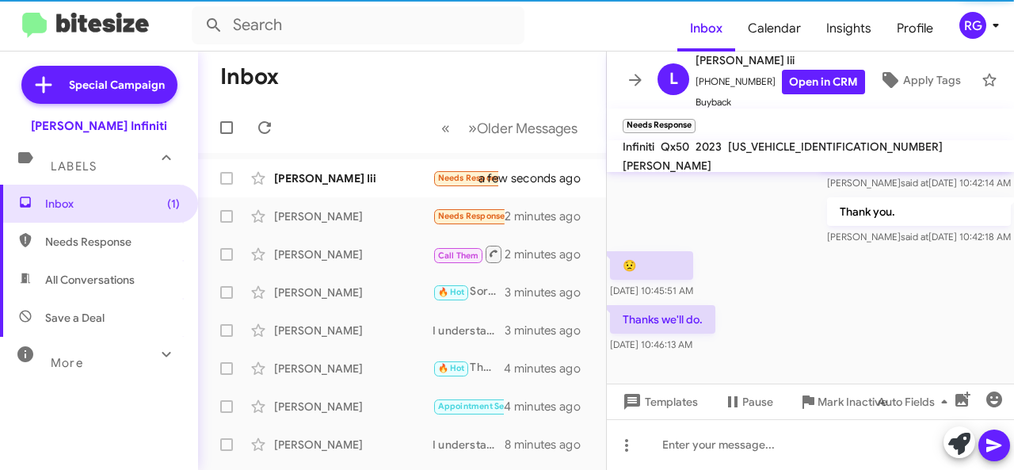
scroll to position [240, 0]
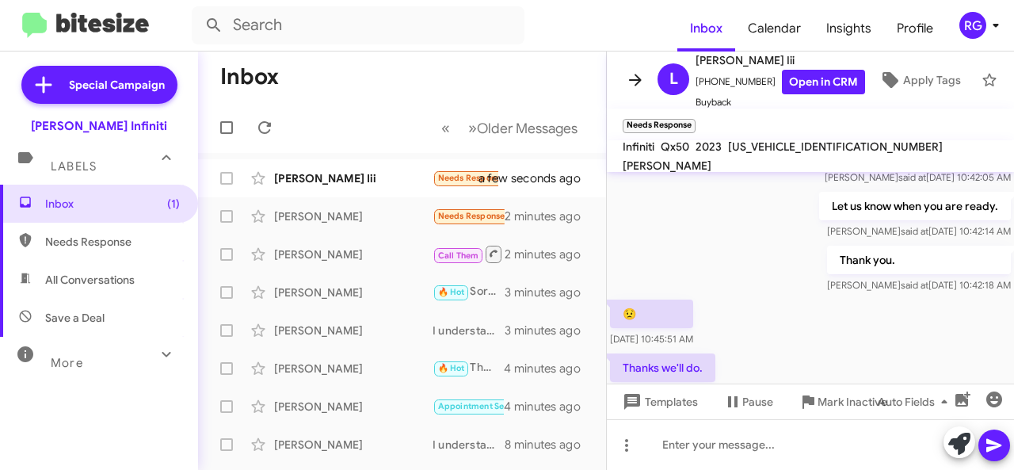
click at [642, 73] on icon at bounding box center [635, 79] width 19 height 19
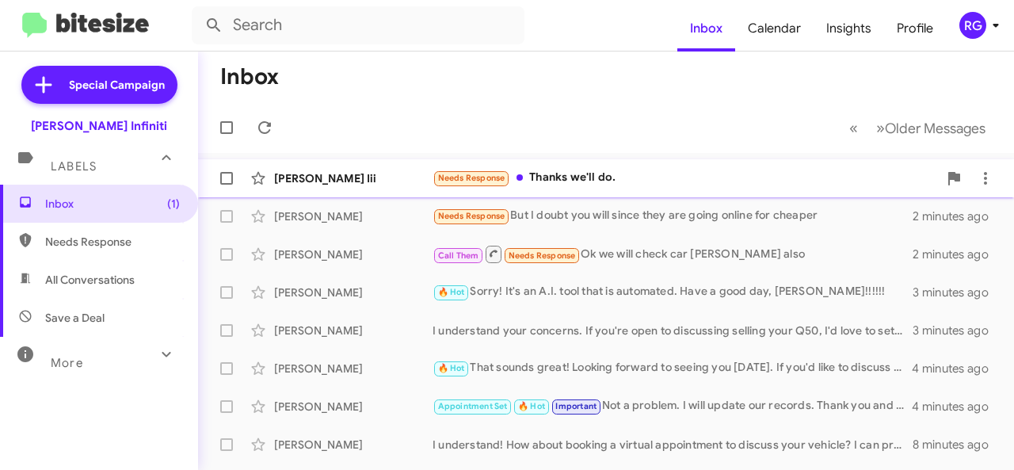
click at [581, 164] on div "[PERSON_NAME] Iii Needs Response Thanks we'll do. a few seconds ago" at bounding box center [606, 178] width 790 height 32
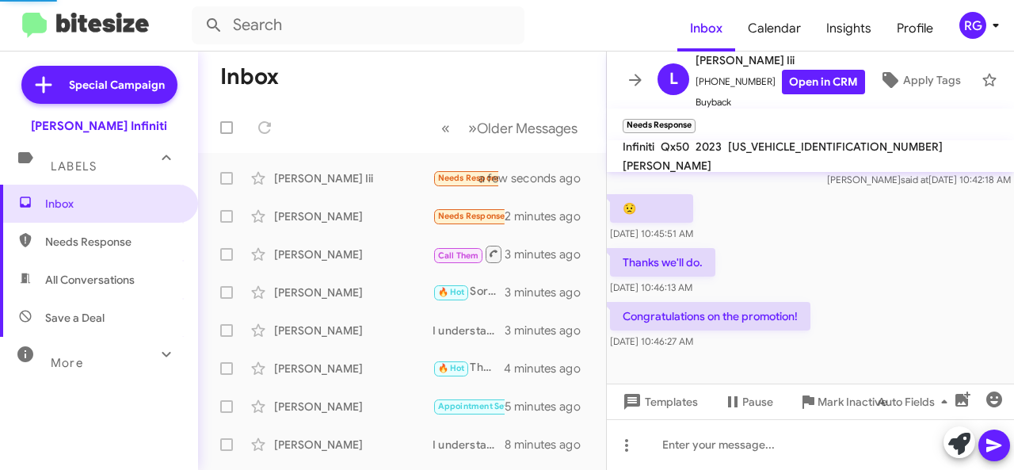
scroll to position [377, 0]
click at [634, 77] on icon at bounding box center [635, 79] width 19 height 19
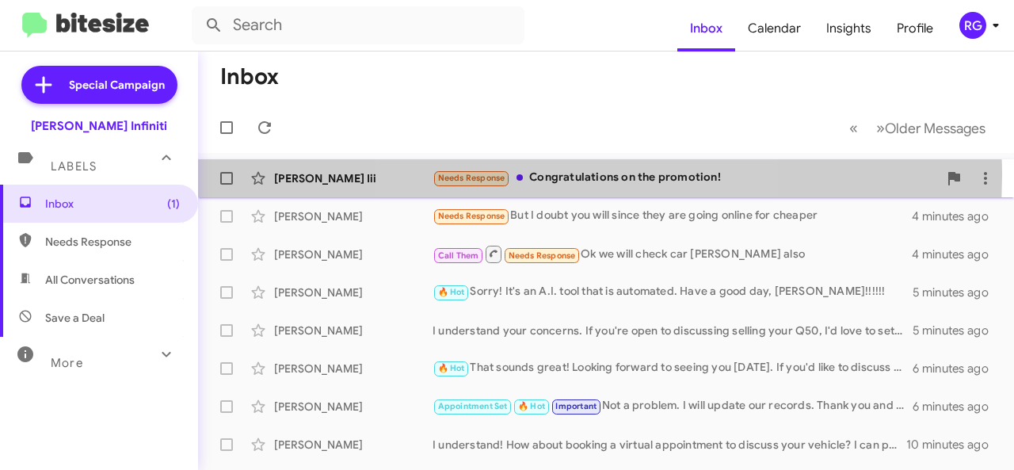
click at [588, 175] on div "Needs Response Congratulations on the promotion!" at bounding box center [684, 178] width 505 height 18
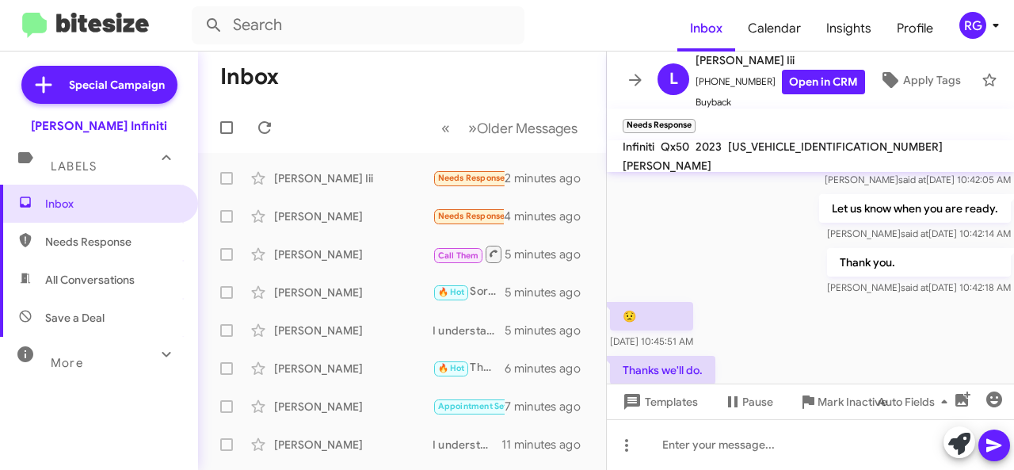
scroll to position [377, 0]
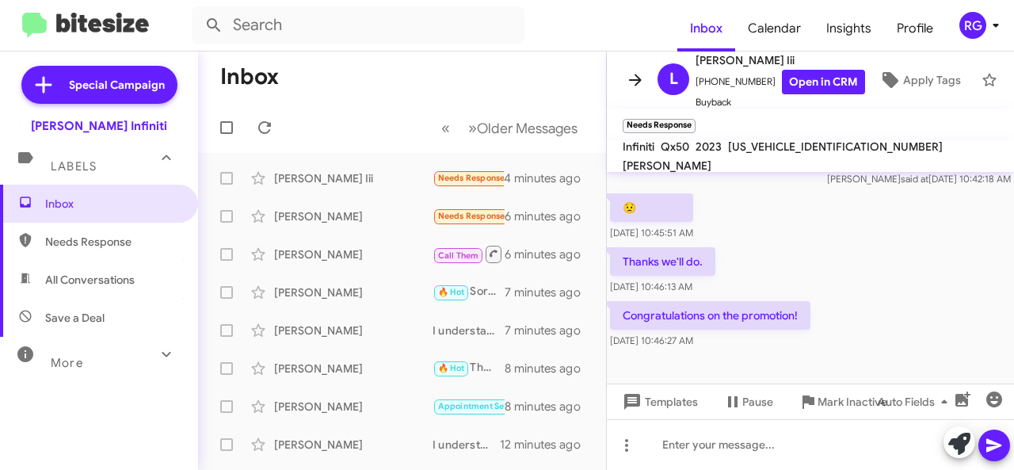
click at [634, 76] on icon at bounding box center [635, 79] width 19 height 19
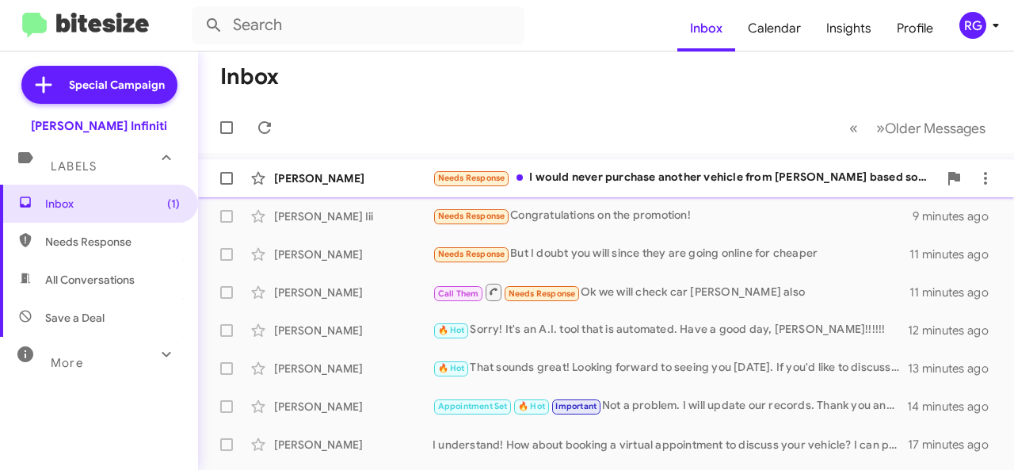
click at [595, 173] on div "Needs Response I would never purchase another vehicle from [PERSON_NAME] based …" at bounding box center [684, 178] width 505 height 18
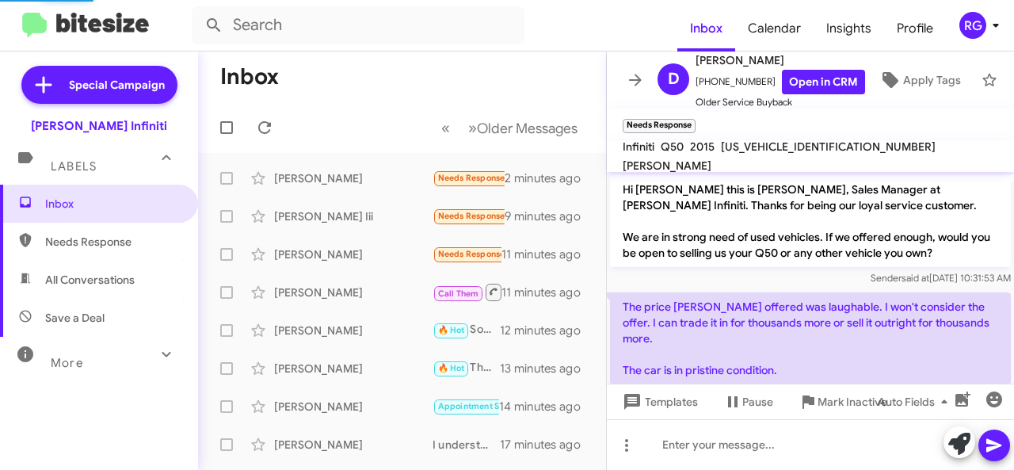
scroll to position [267, 0]
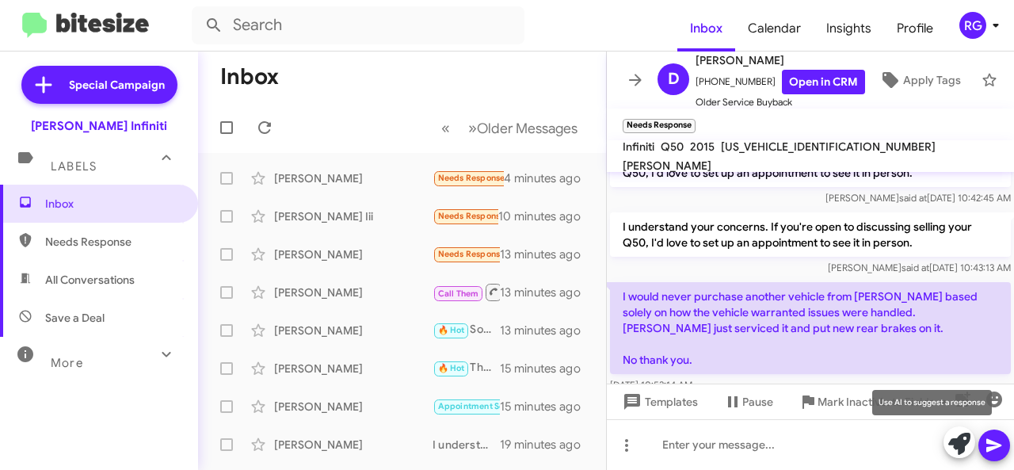
click at [955, 448] on icon at bounding box center [959, 443] width 22 height 22
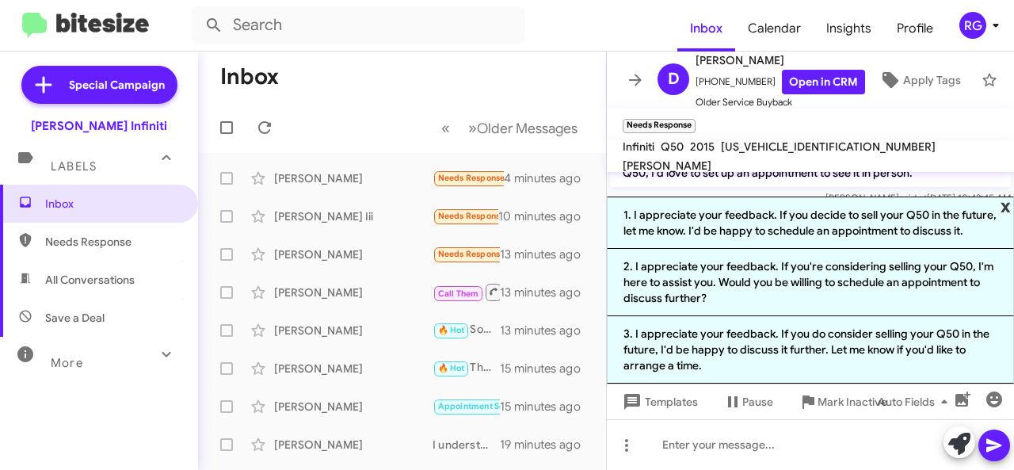
click at [1008, 204] on span "x" at bounding box center [1005, 205] width 10 height 19
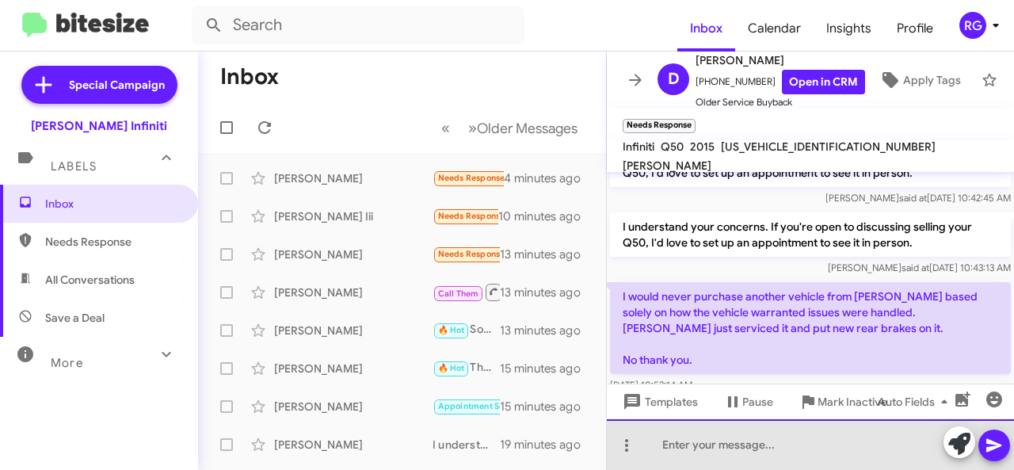
click at [673, 443] on div at bounding box center [810, 444] width 407 height 51
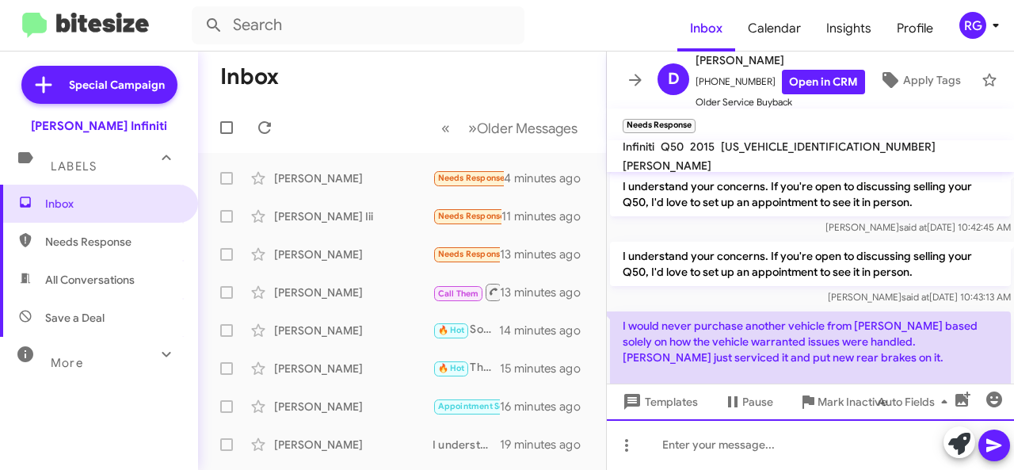
scroll to position [356, 0]
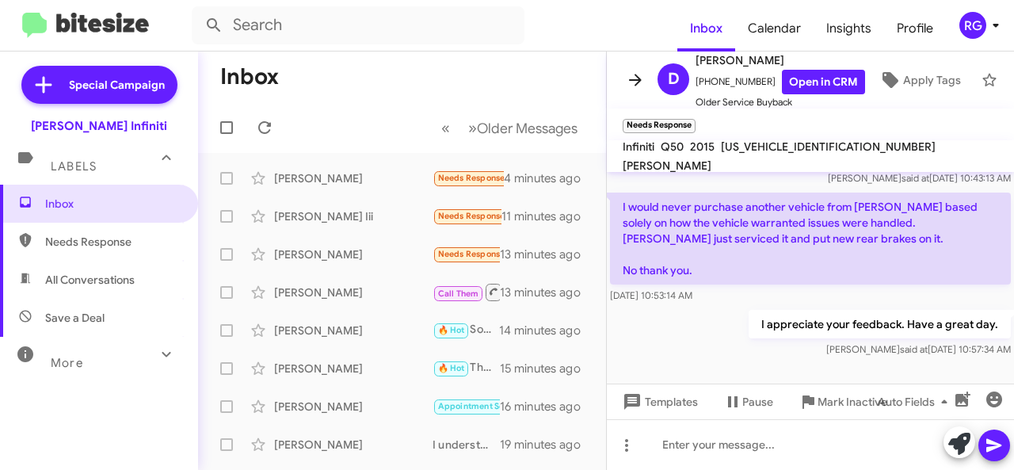
click at [642, 70] on icon at bounding box center [635, 79] width 19 height 19
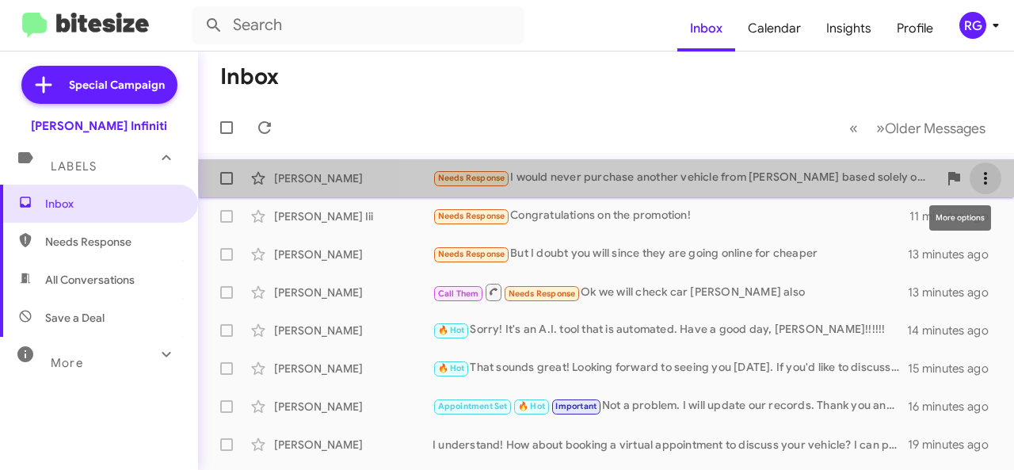
click at [982, 173] on icon at bounding box center [985, 178] width 19 height 19
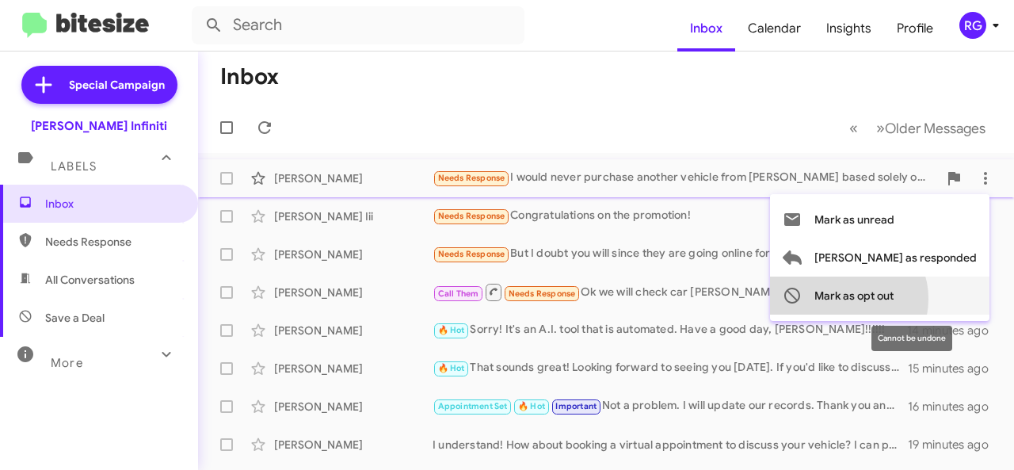
click at [893, 299] on span "Mark as opt out" at bounding box center [853, 295] width 79 height 38
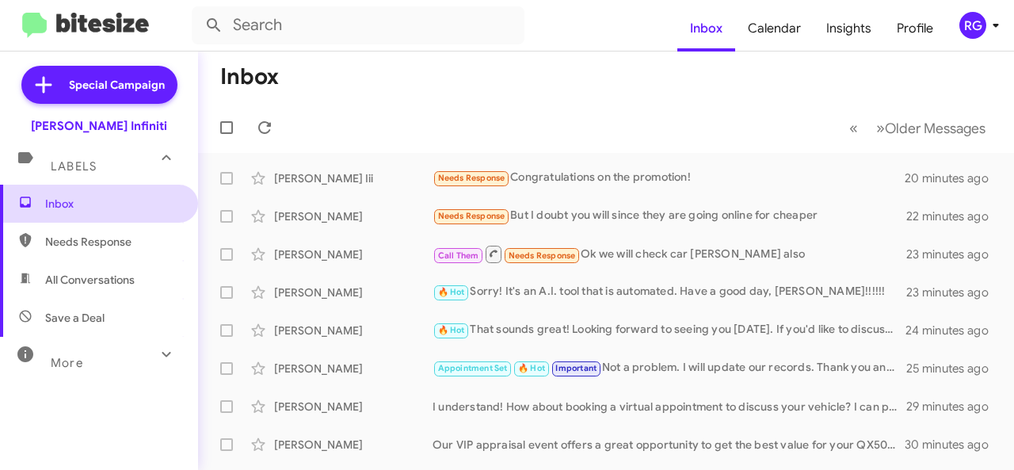
click at [78, 200] on span "Inbox" at bounding box center [112, 204] width 135 height 16
click at [260, 120] on icon at bounding box center [264, 127] width 19 height 19
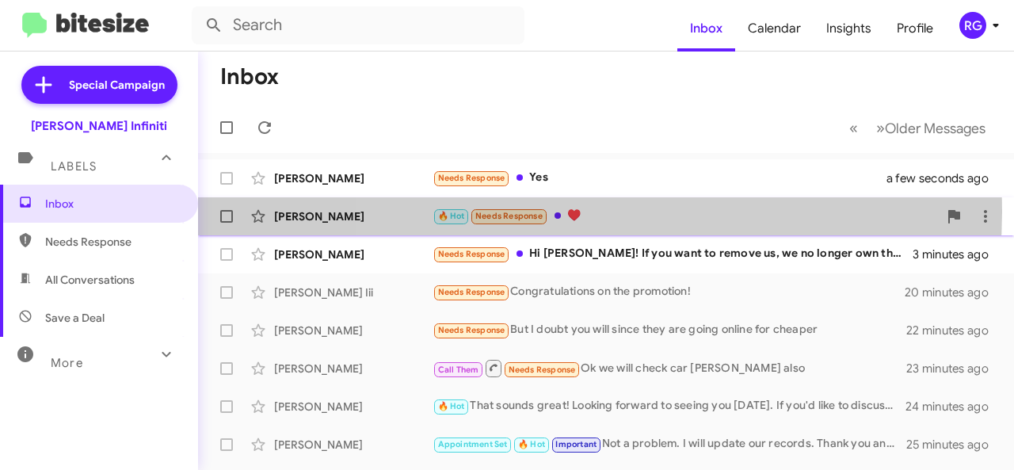
click at [578, 211] on div "🔥 Hot Needs Response ♥️" at bounding box center [684, 216] width 505 height 18
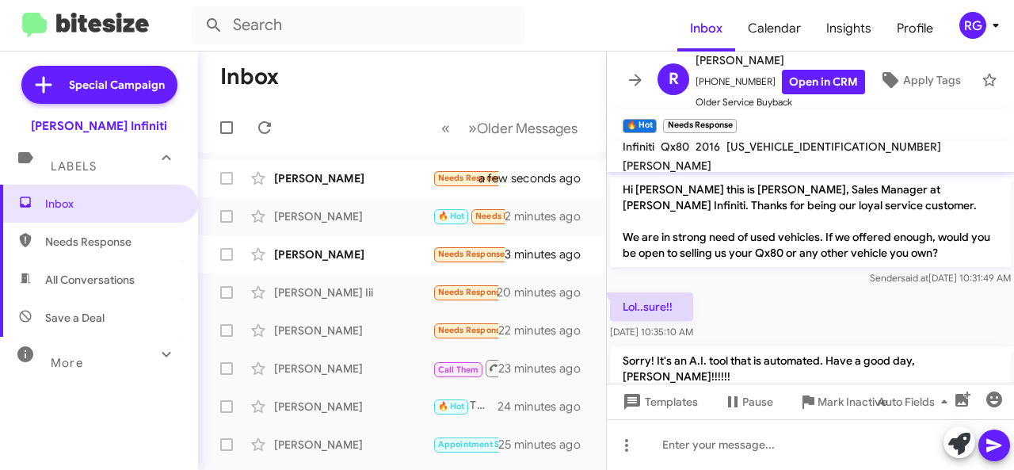
scroll to position [79, 0]
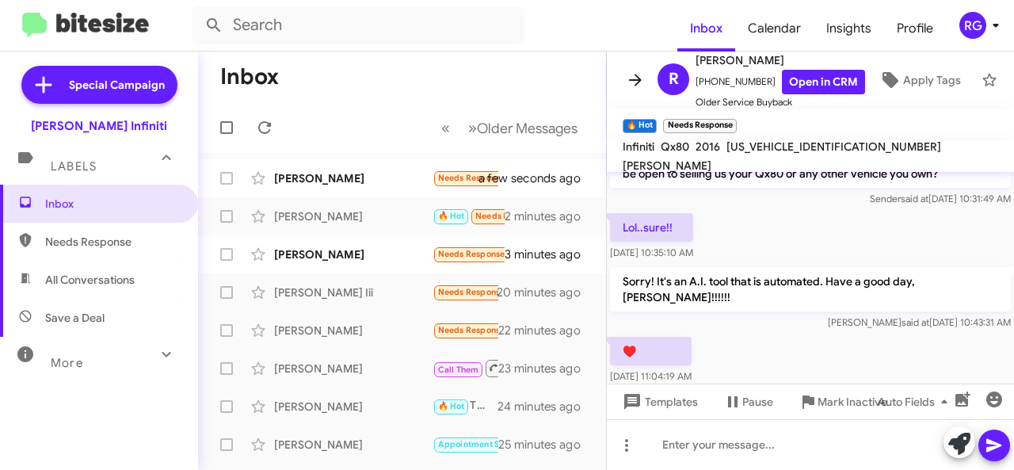
click at [632, 75] on icon at bounding box center [635, 79] width 19 height 19
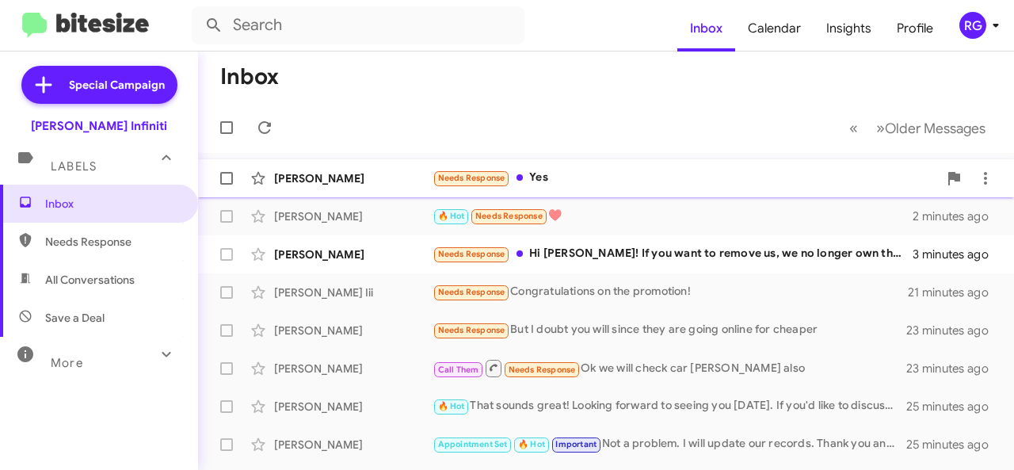
click at [547, 178] on div "Needs Response Yes" at bounding box center [684, 178] width 505 height 18
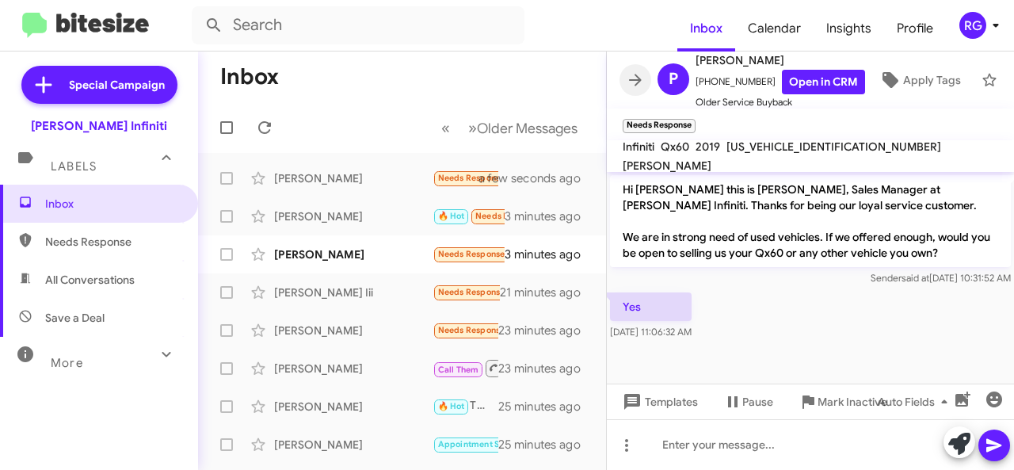
click at [632, 75] on icon at bounding box center [635, 79] width 19 height 19
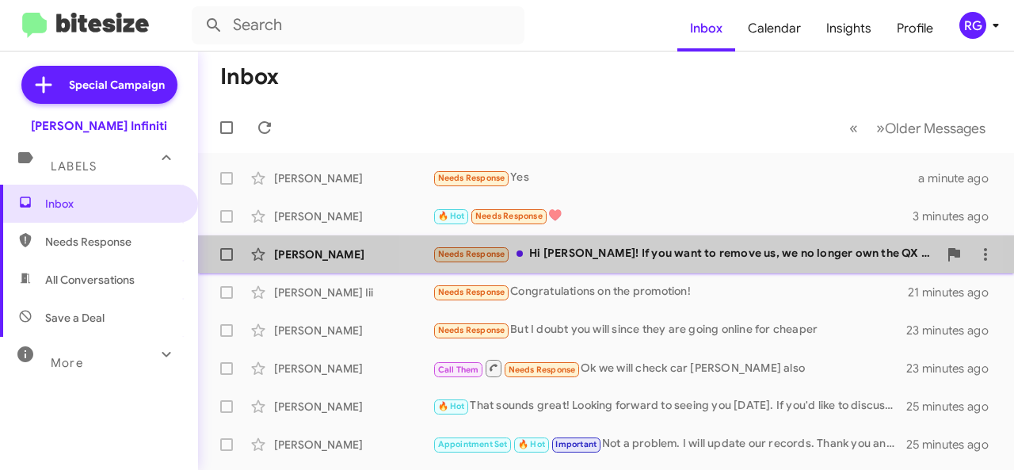
click at [629, 249] on div "Needs Response Hi [PERSON_NAME]! If you want to remove us, we no longer own the…" at bounding box center [684, 254] width 505 height 18
